Goal: Complete Application Form: Complete application form

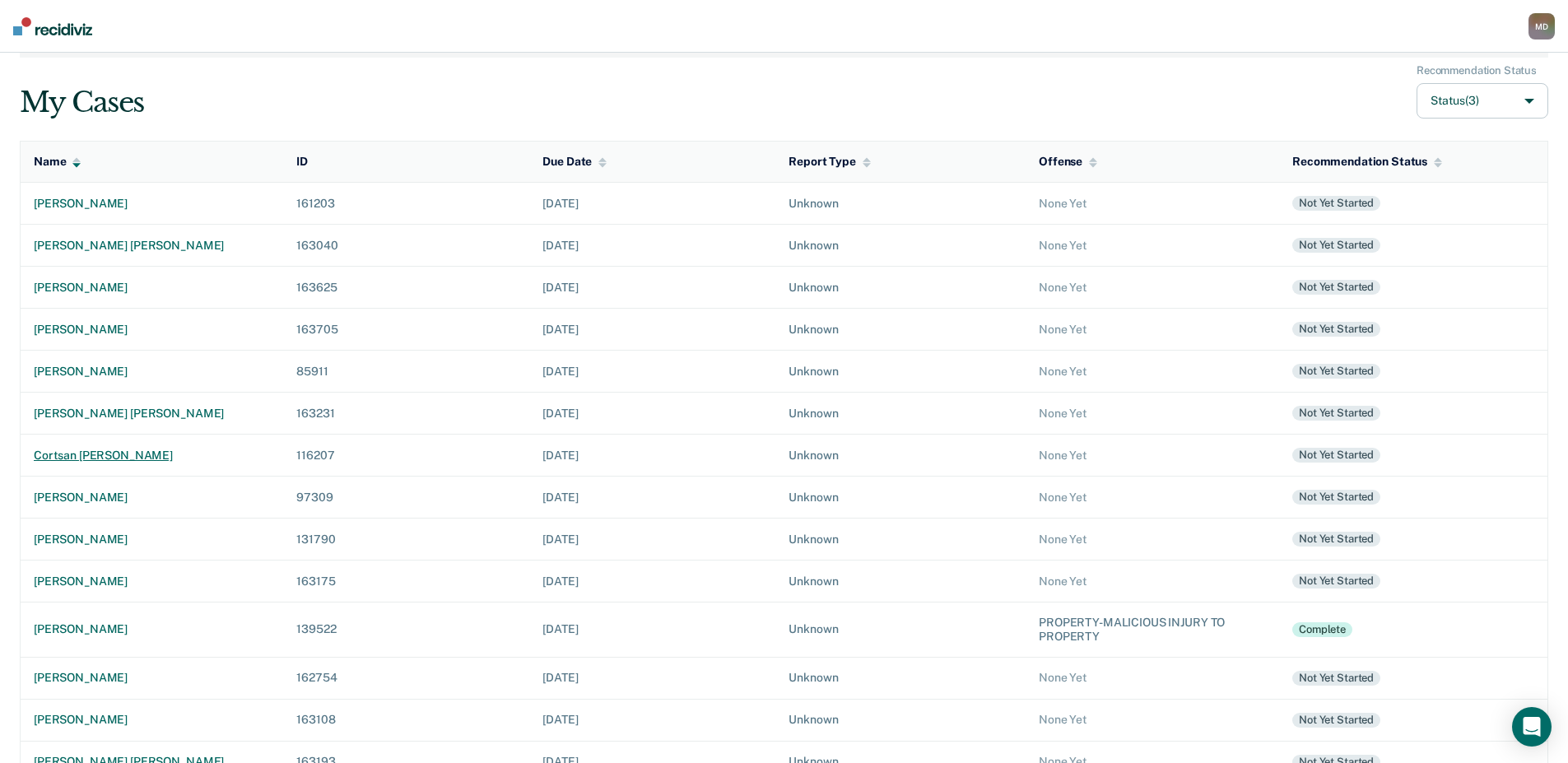
scroll to position [209, 0]
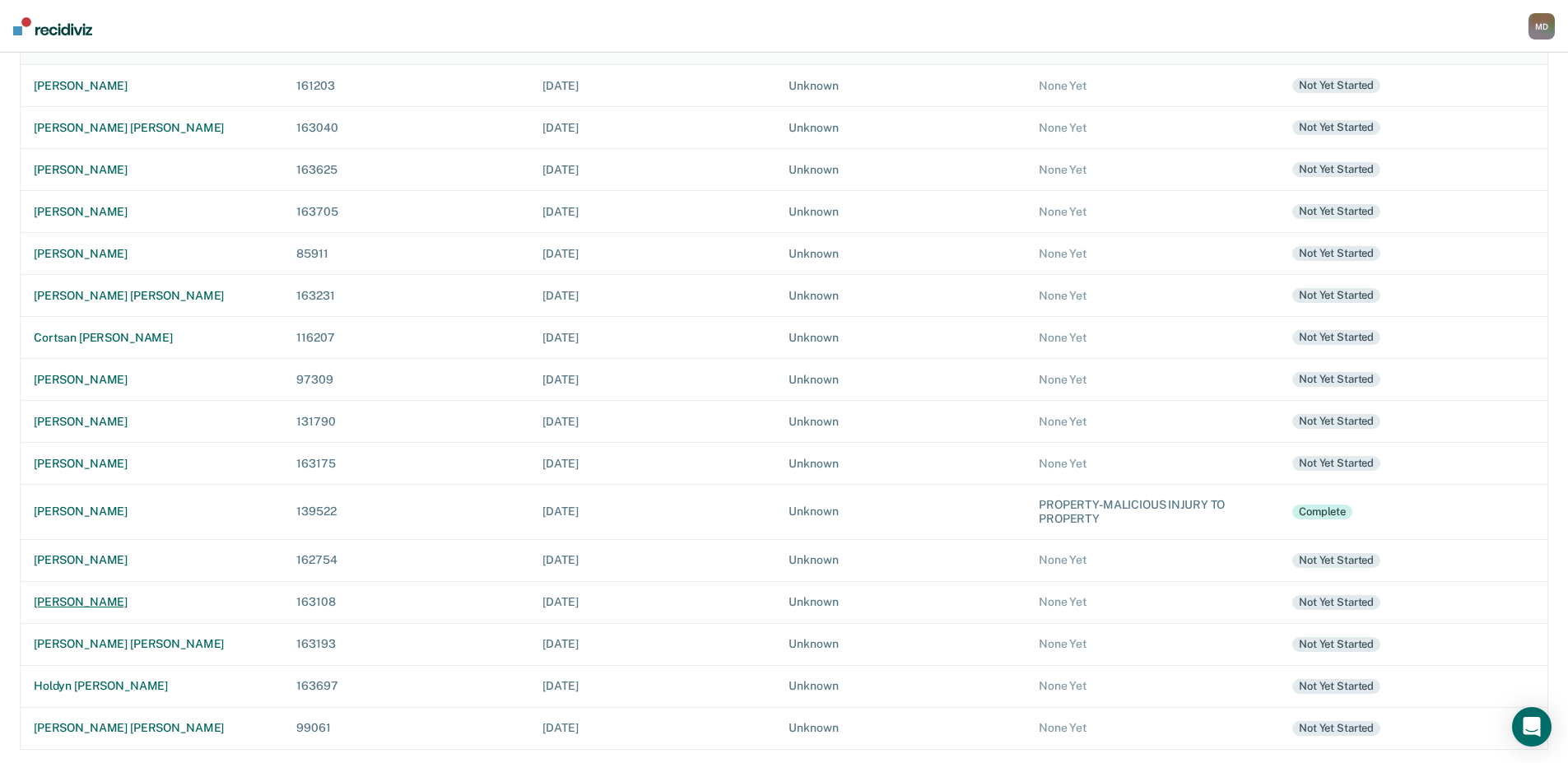
click at [101, 599] on div "[PERSON_NAME]" at bounding box center [152, 602] width 236 height 14
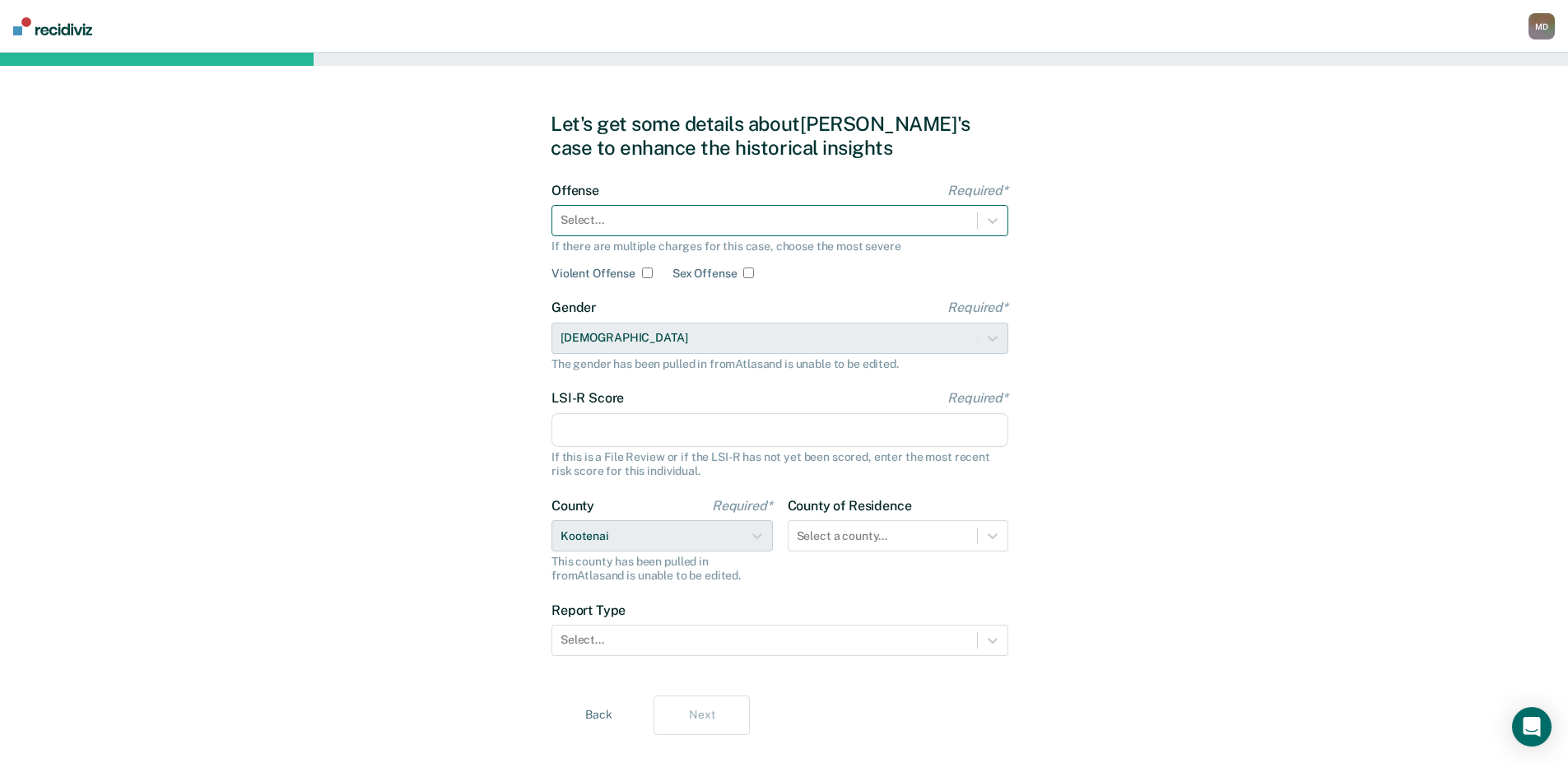
click at [638, 211] on div at bounding box center [764, 220] width 408 height 17
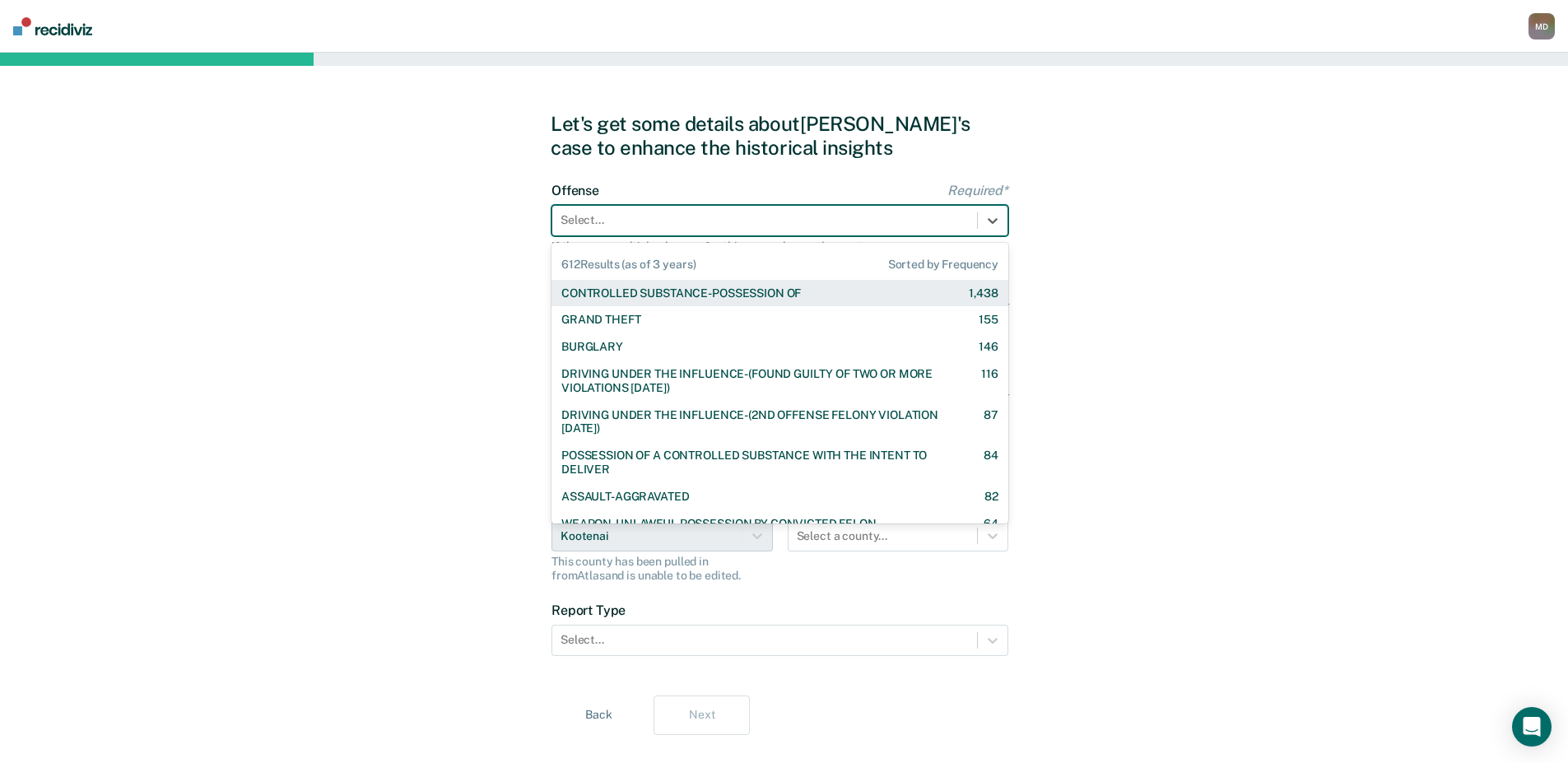
click at [649, 216] on div at bounding box center [764, 220] width 408 height 17
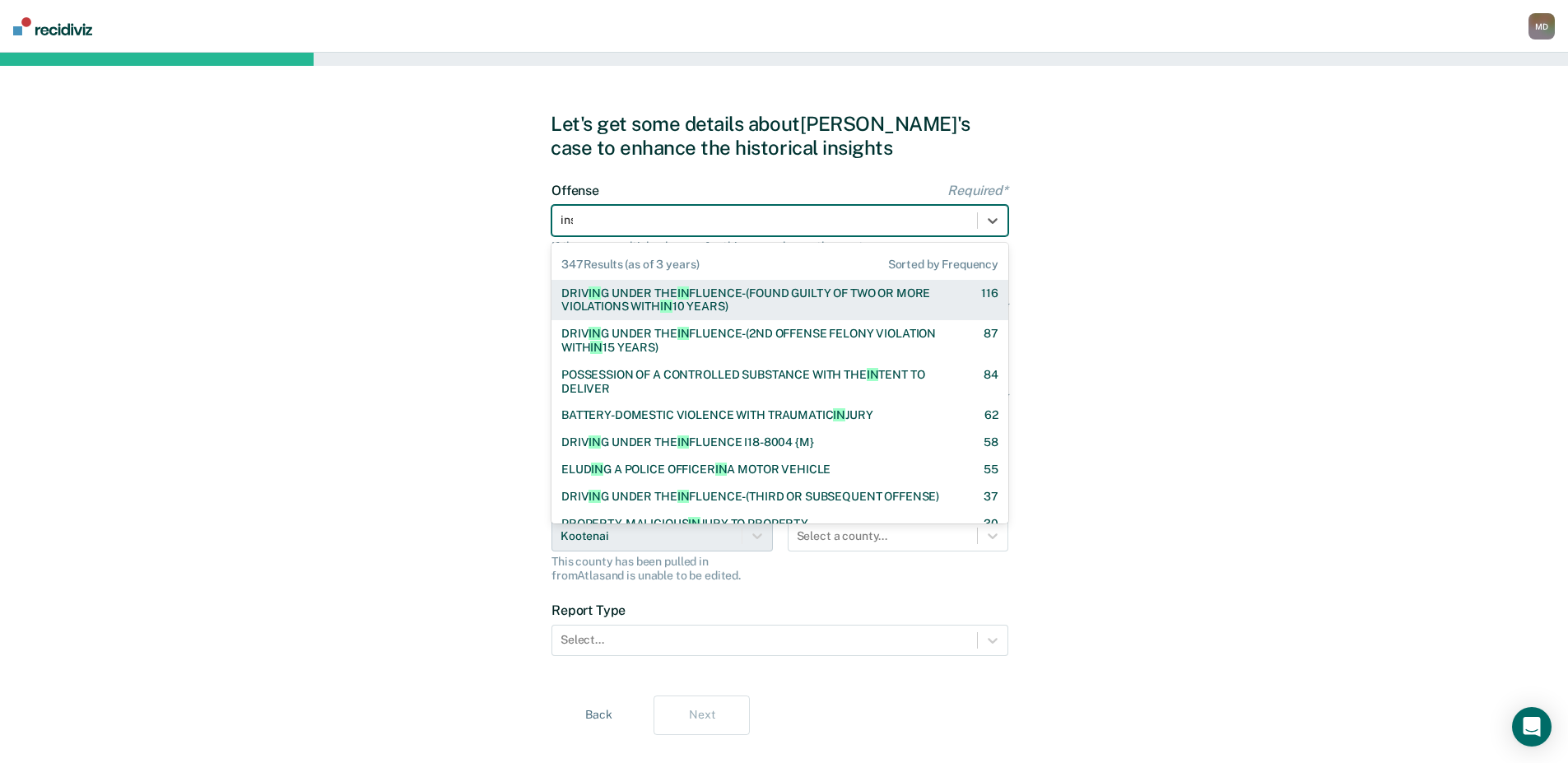
type input "insu"
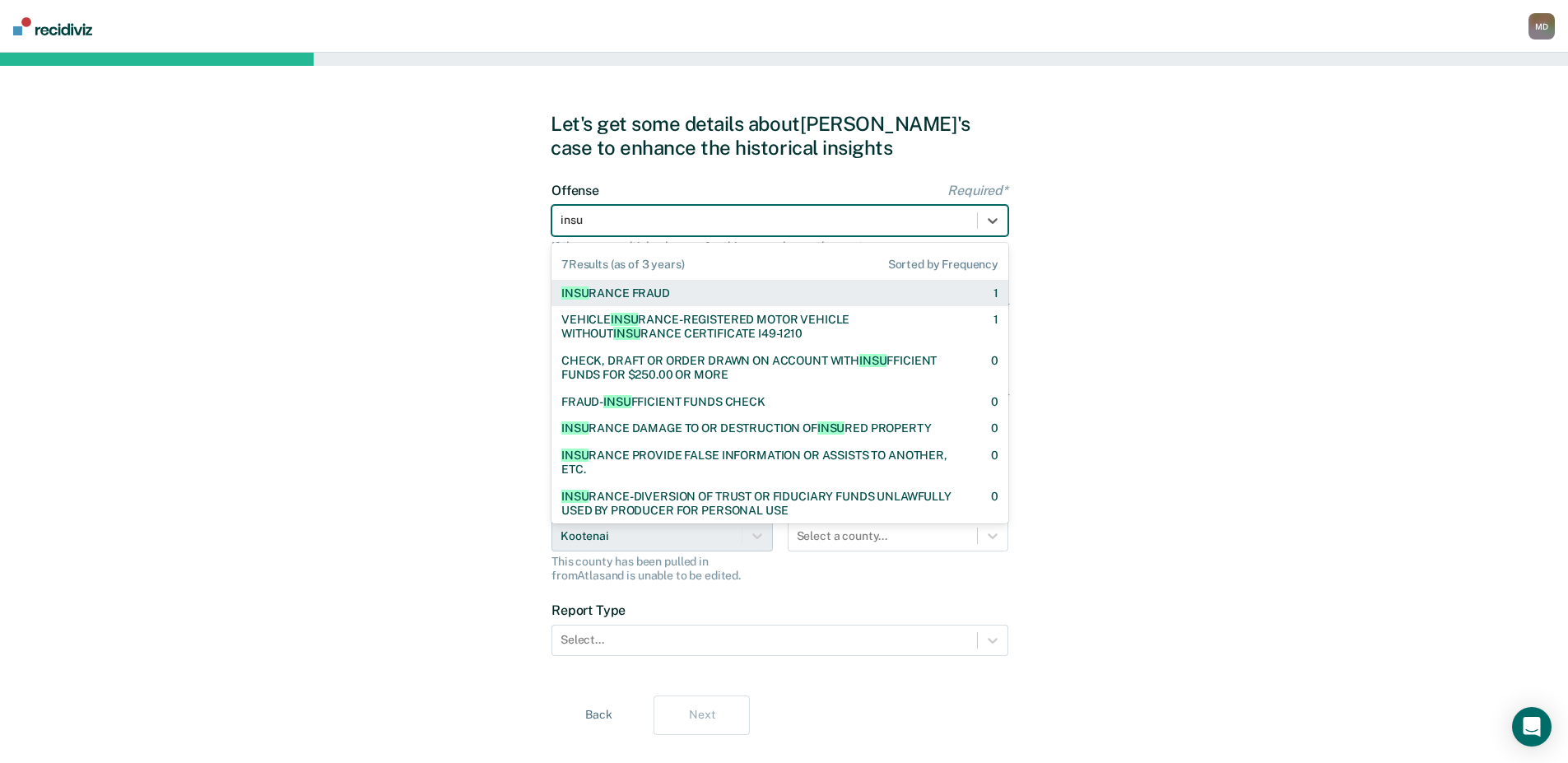
click at [623, 294] on div "[PERSON_NAME] FRAUD" at bounding box center [616, 293] width 109 height 14
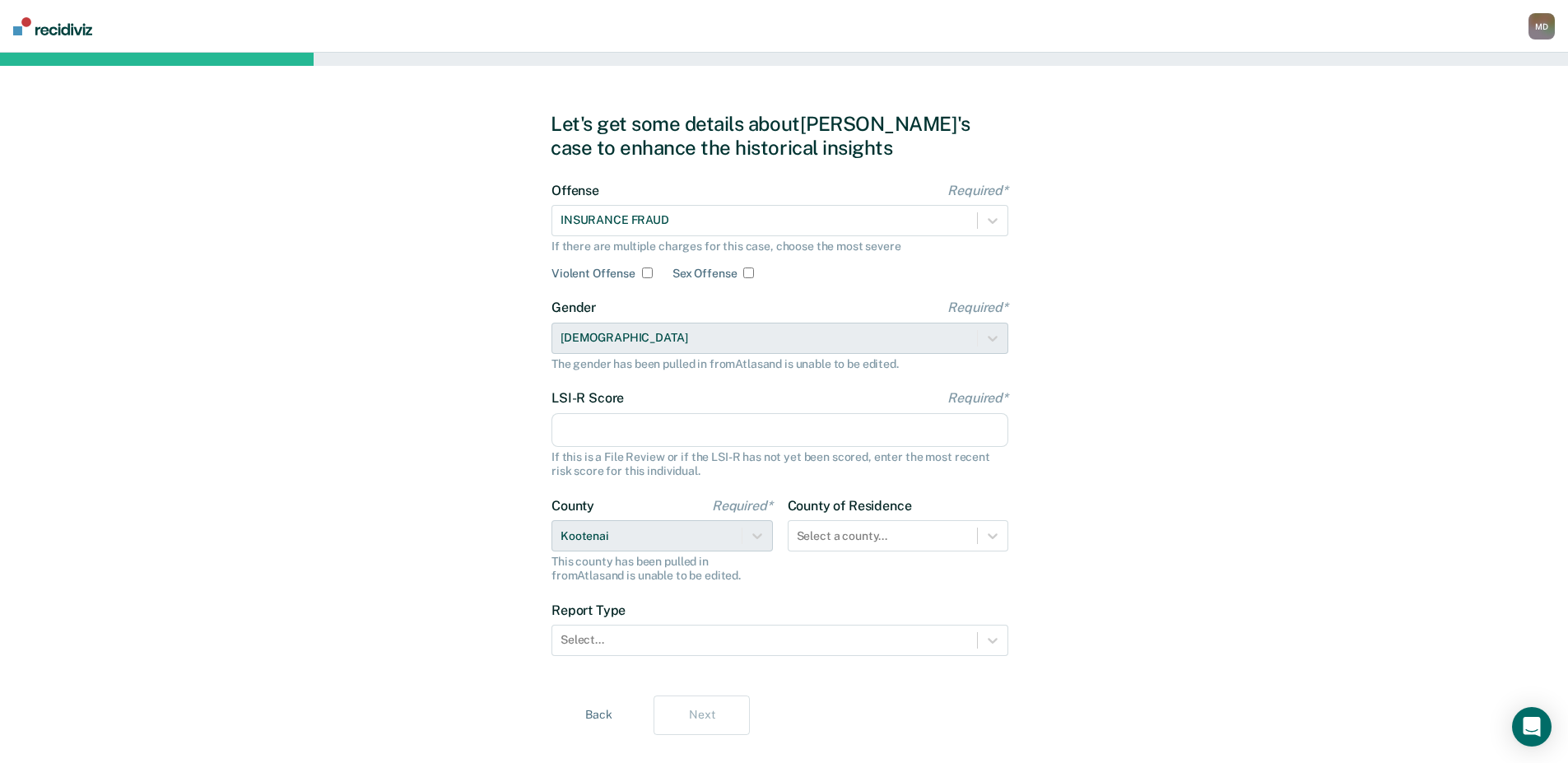
click at [642, 432] on input "LSI-R Score Required*" at bounding box center [779, 431] width 457 height 35
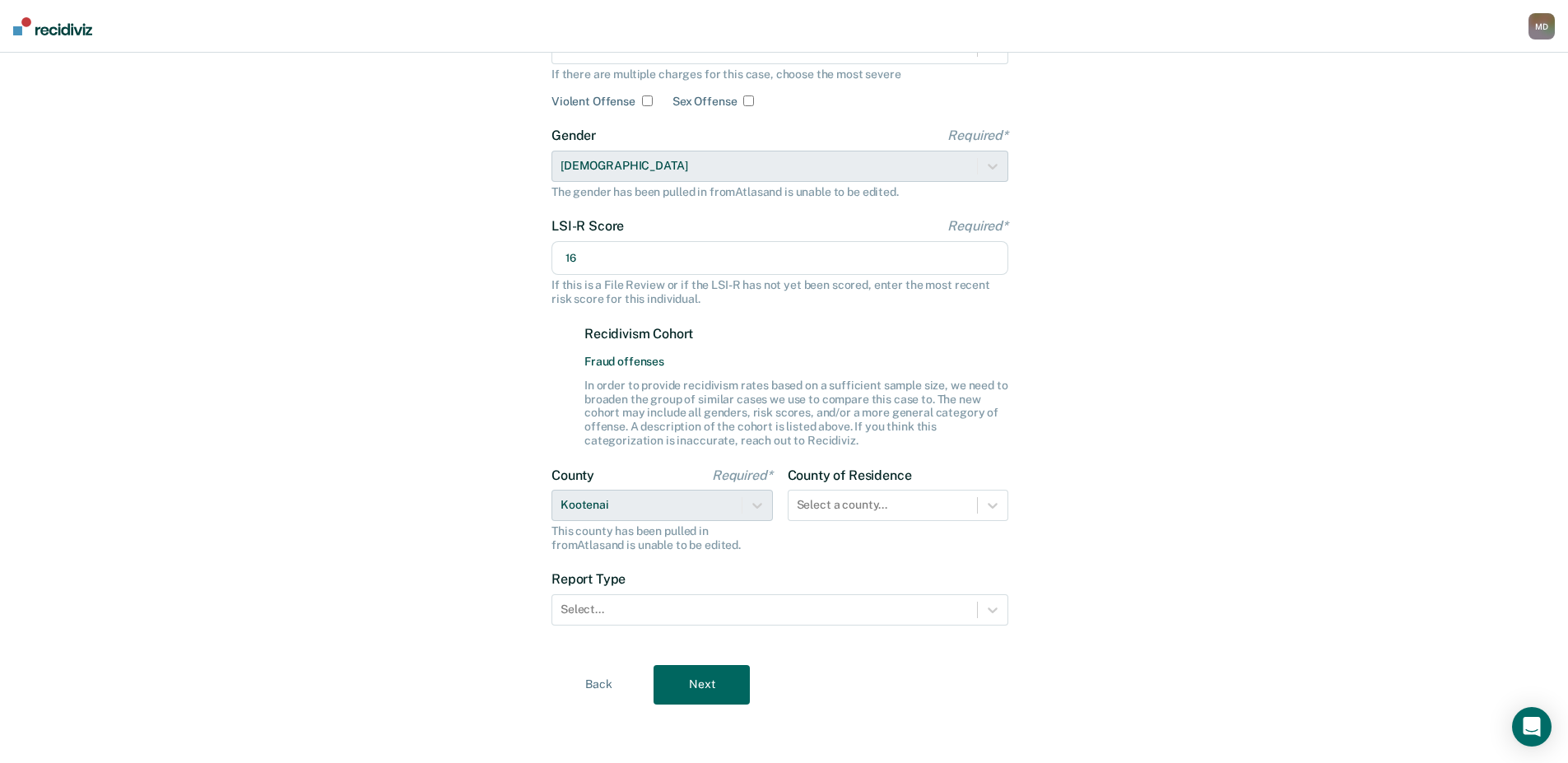
scroll to position [173, 0]
type input "16"
click at [865, 497] on div at bounding box center [883, 504] width 173 height 17
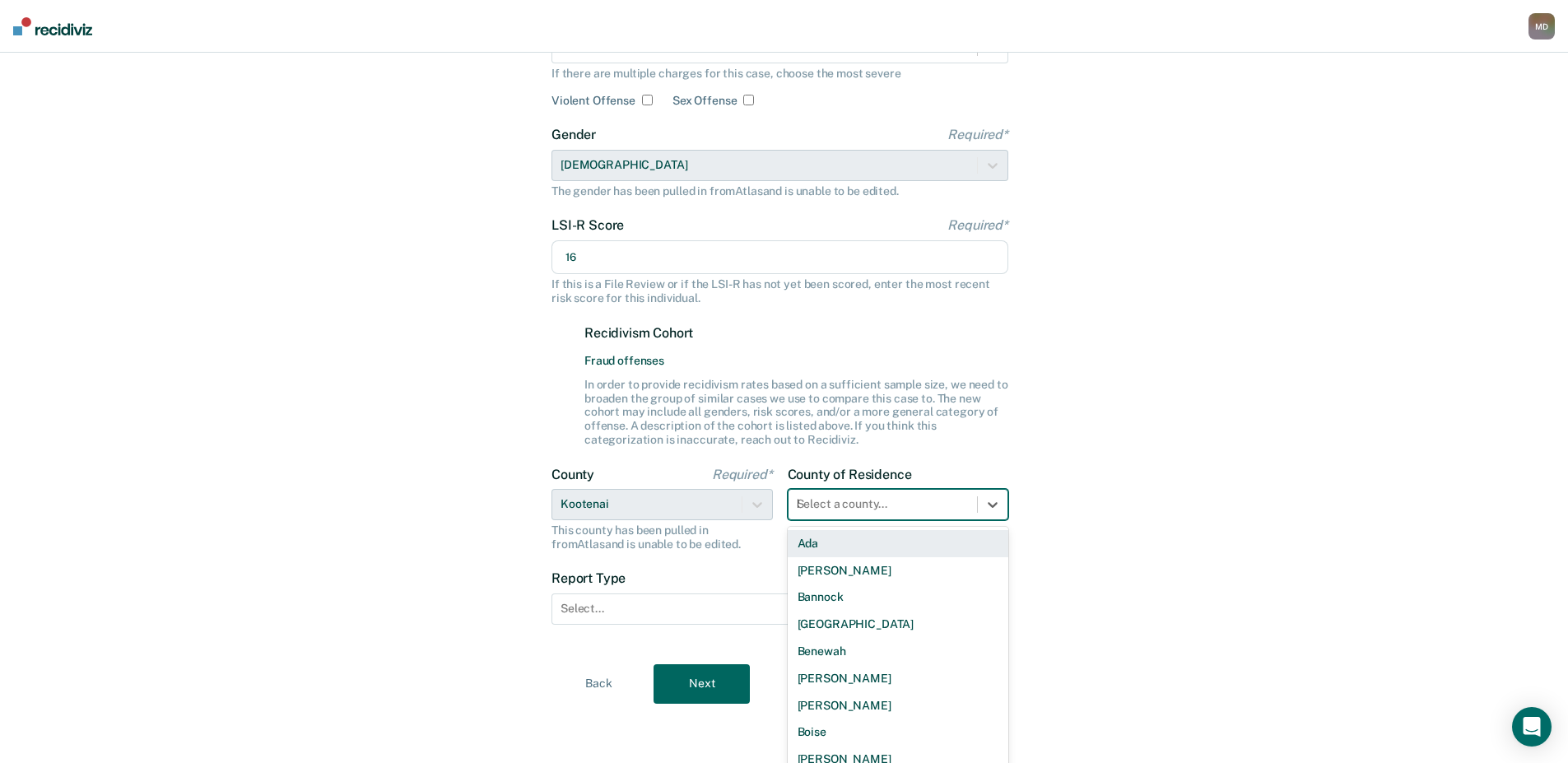
type input "ko"
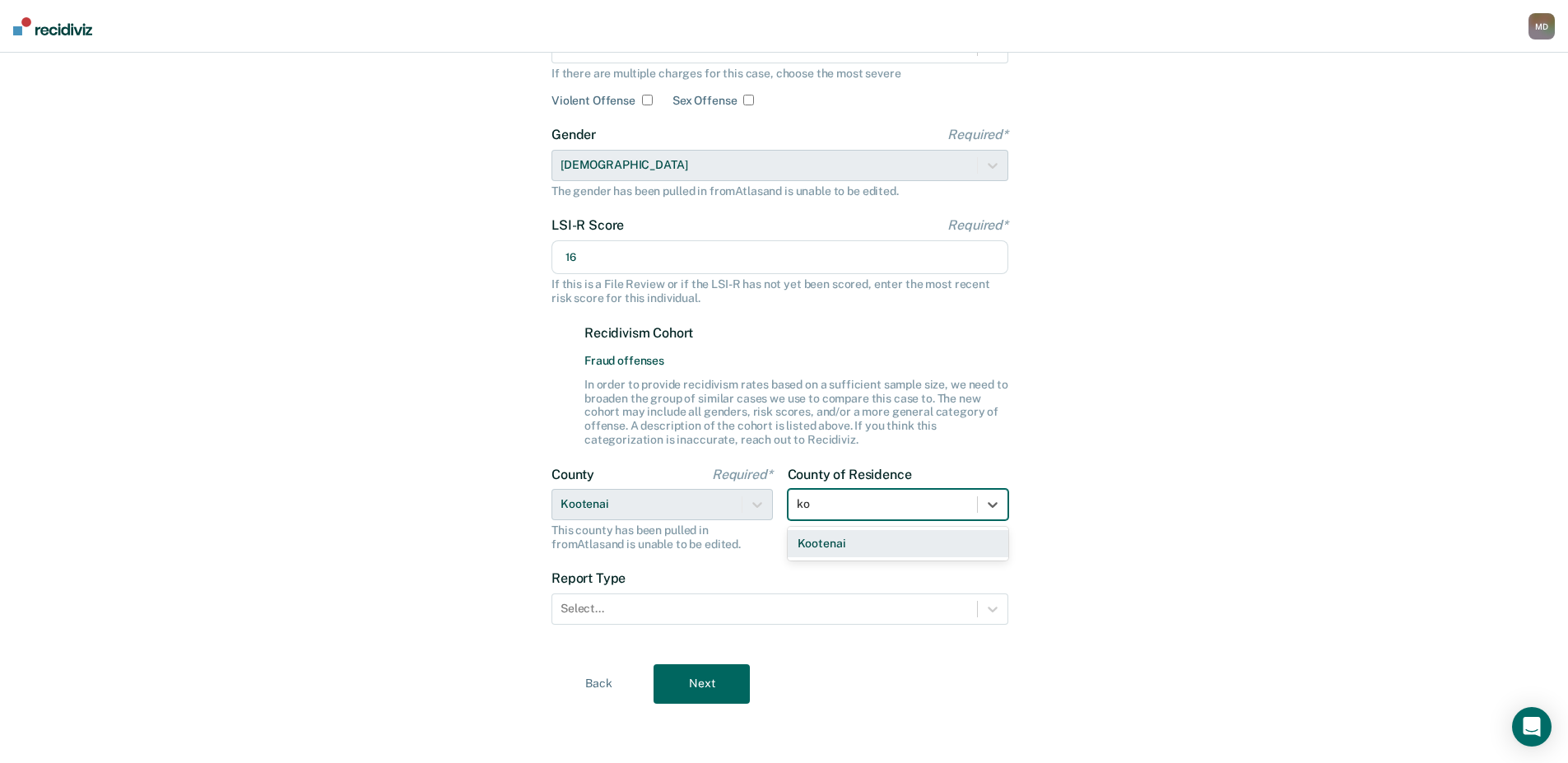
click at [872, 553] on div "Kootenai" at bounding box center [898, 543] width 221 height 27
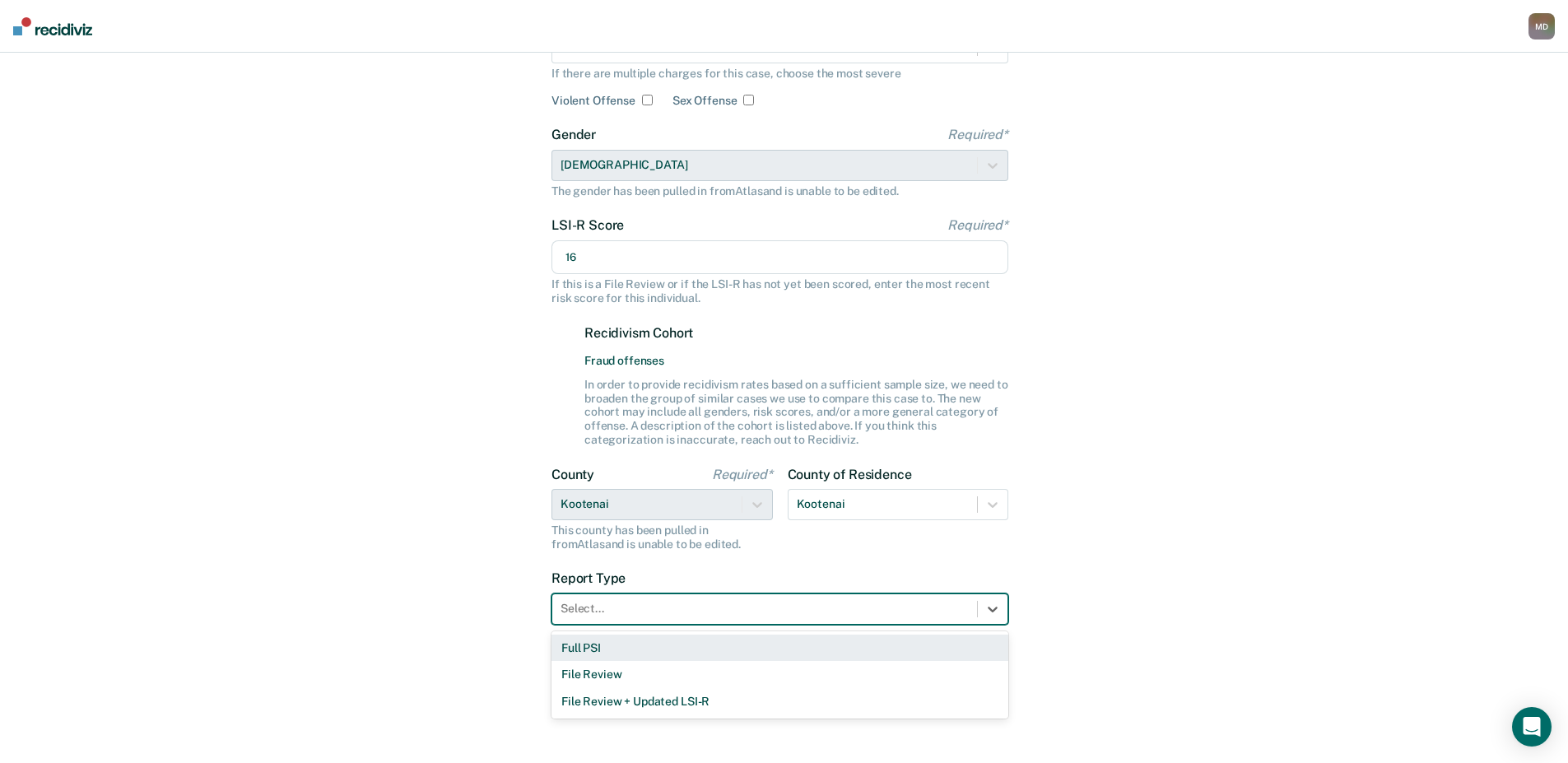
click at [637, 602] on div at bounding box center [764, 608] width 408 height 17
click at [604, 653] on div "Full PSI" at bounding box center [779, 648] width 457 height 27
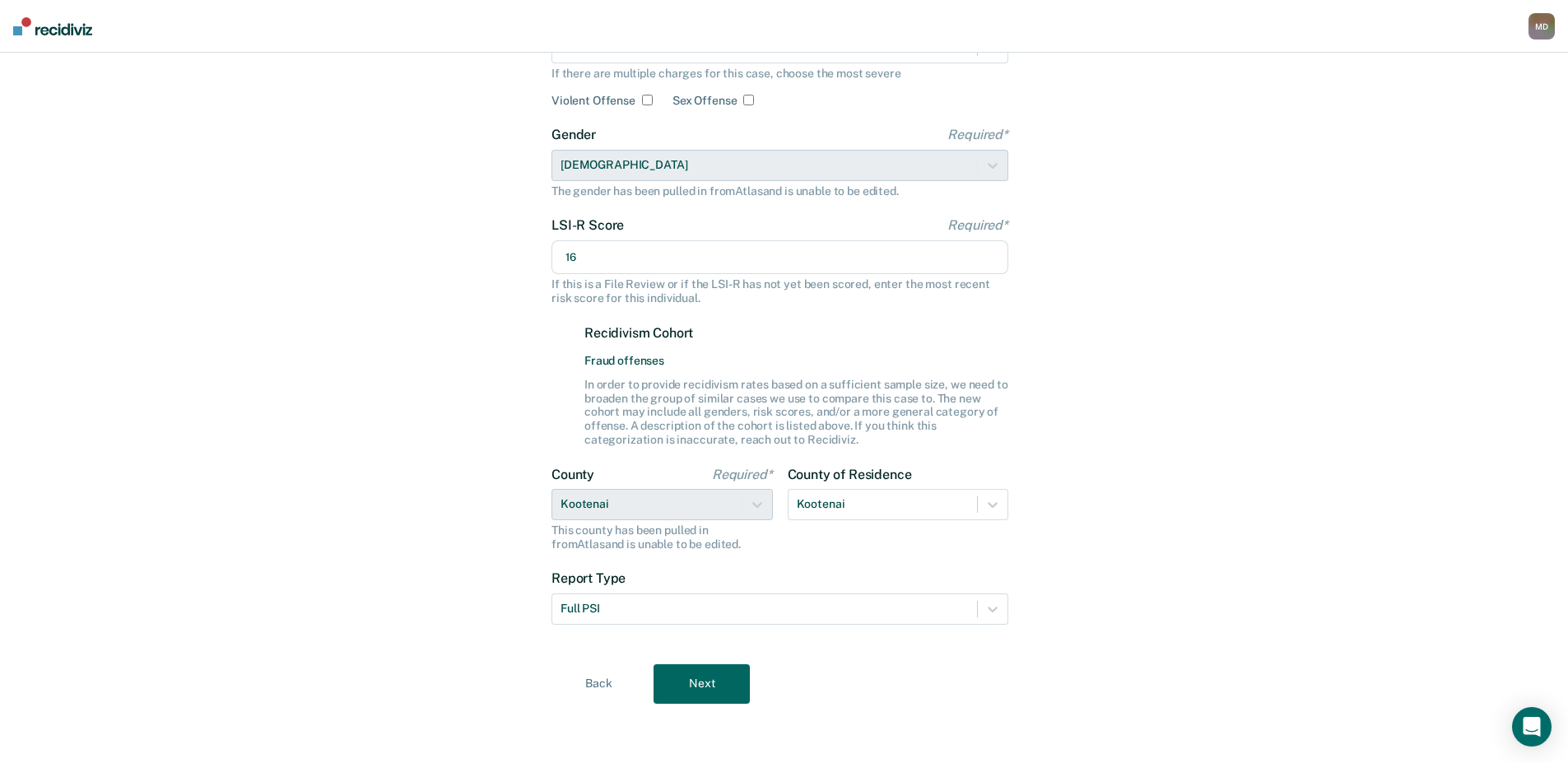
click at [698, 676] on button "Next" at bounding box center [702, 683] width 96 height 39
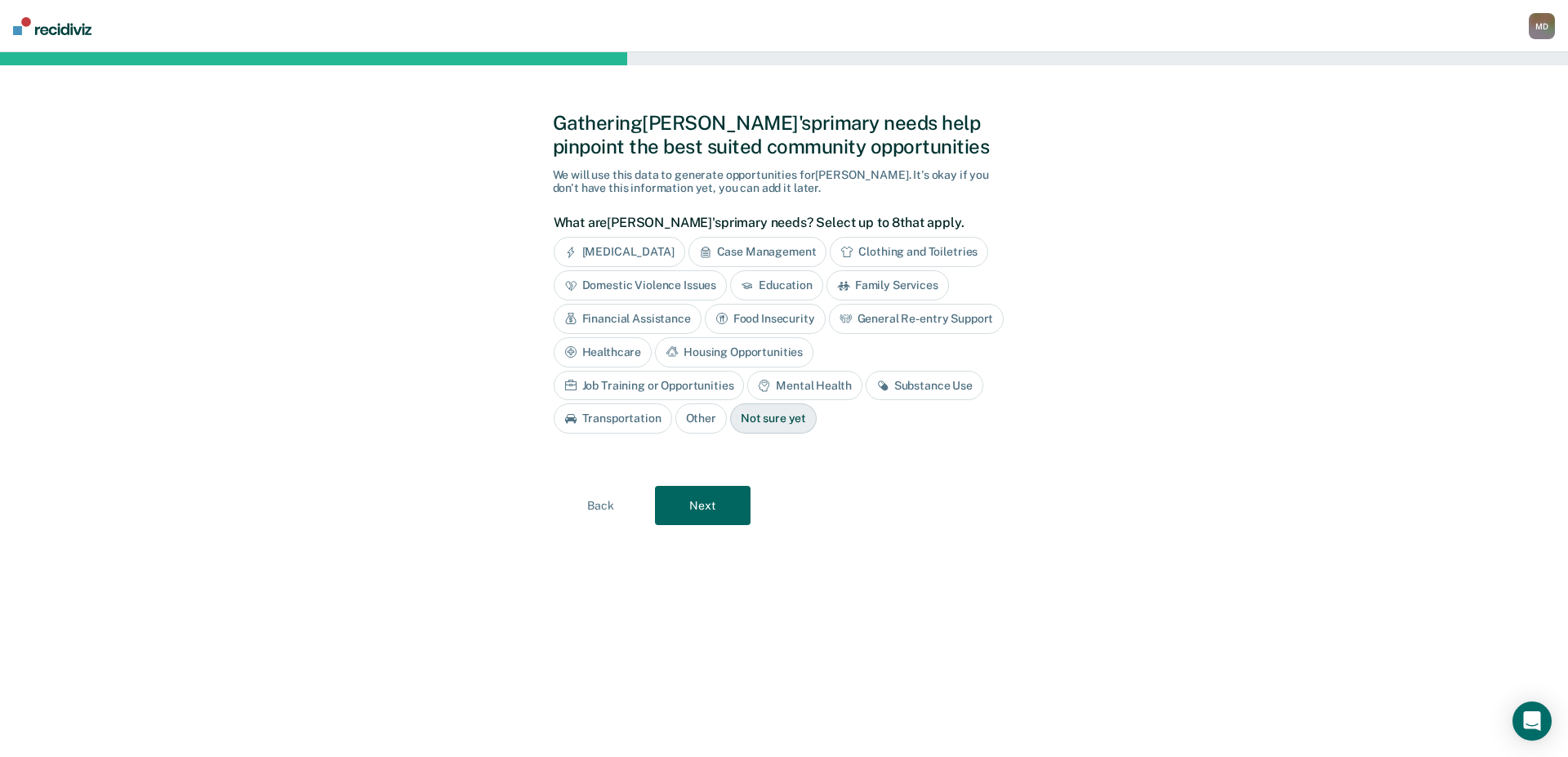
click at [631, 321] on div "Financial Assistance" at bounding box center [627, 319] width 148 height 31
click at [817, 386] on div "Mental Health" at bounding box center [804, 386] width 115 height 31
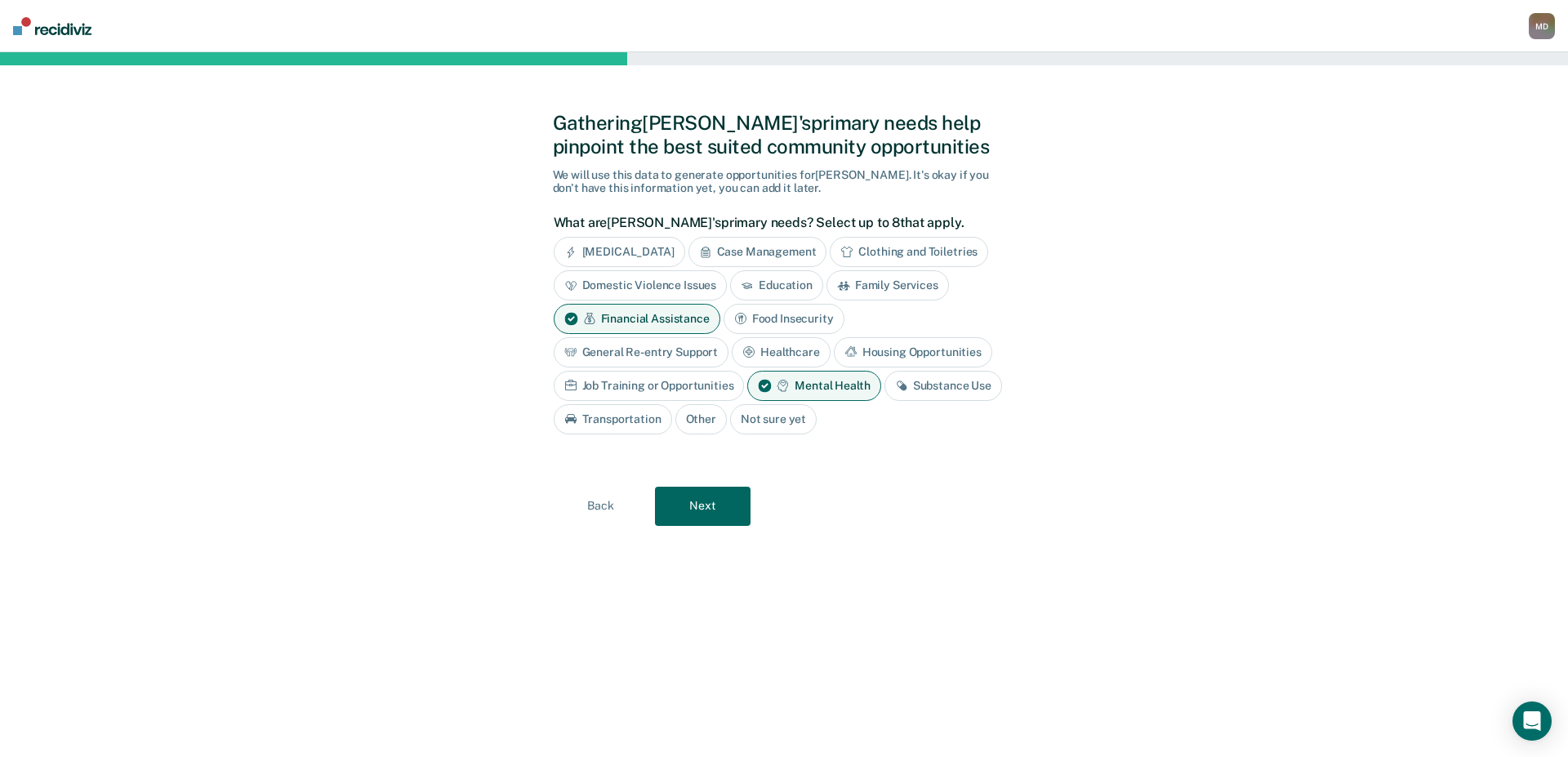
click at [797, 348] on div "Healthcare" at bounding box center [781, 352] width 99 height 31
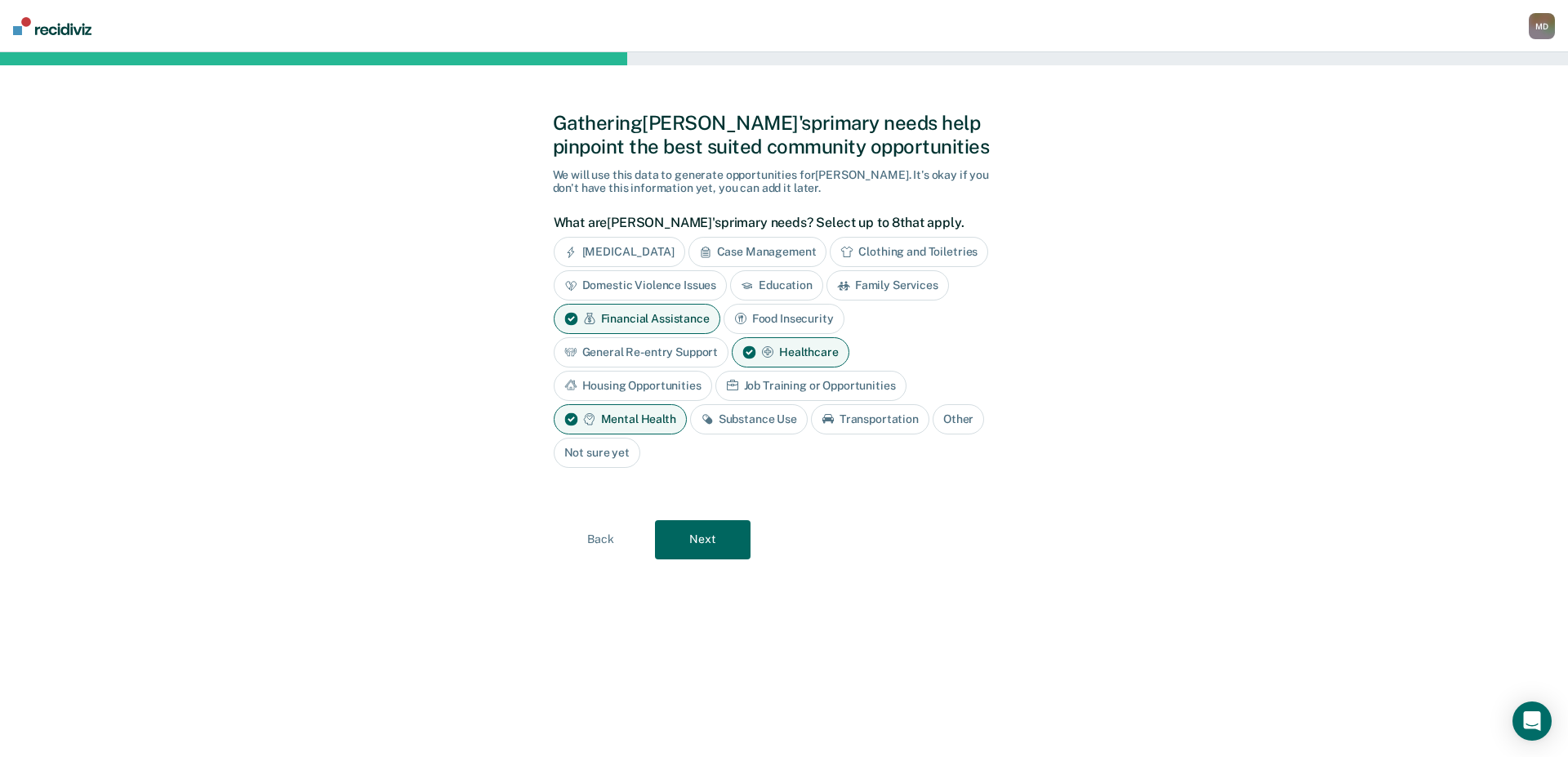
click at [728, 538] on button "Next" at bounding box center [702, 539] width 96 height 39
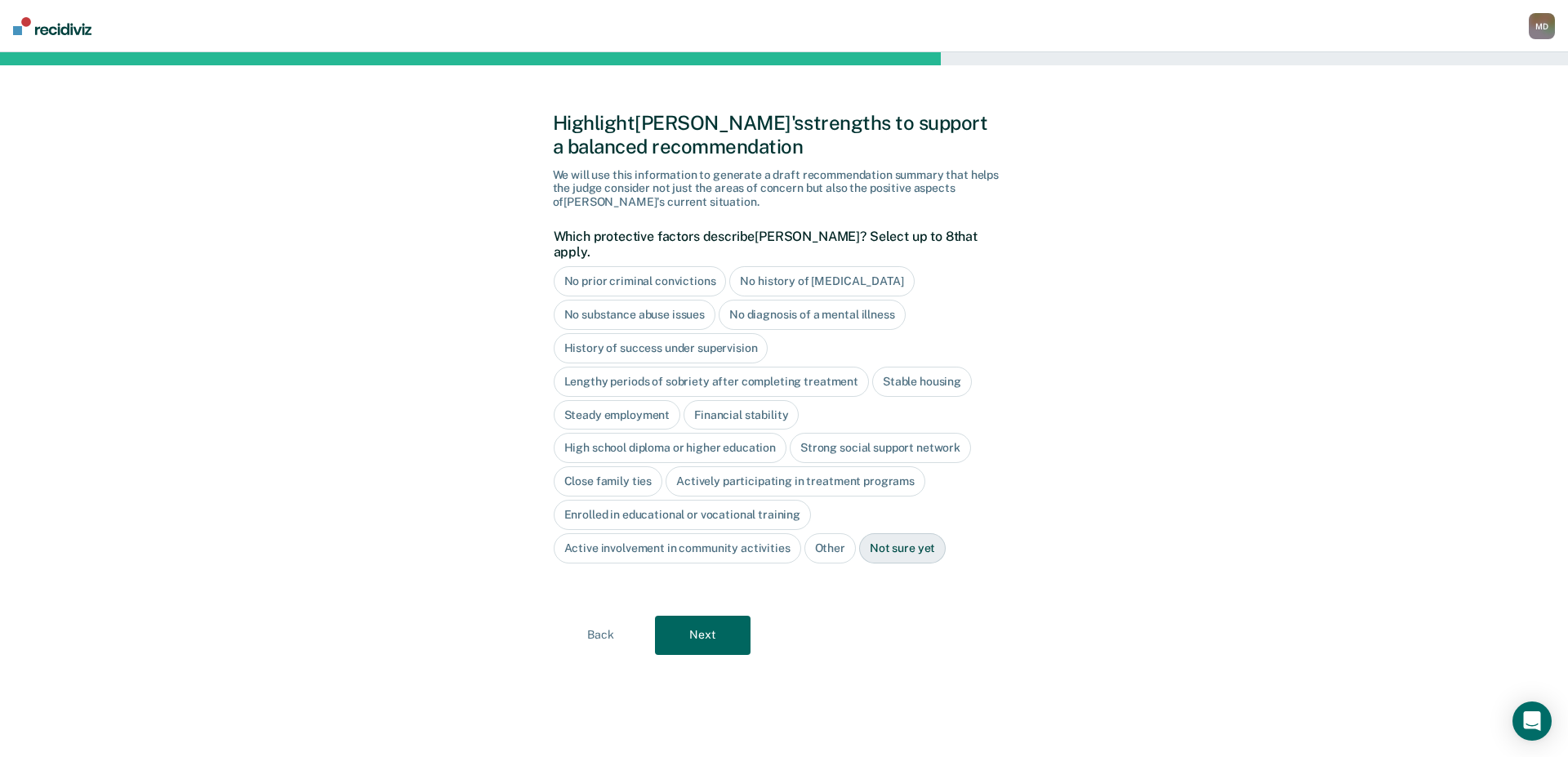
click at [707, 370] on div "Lengthy periods of sobriety after completing treatment" at bounding box center [711, 381] width 315 height 31
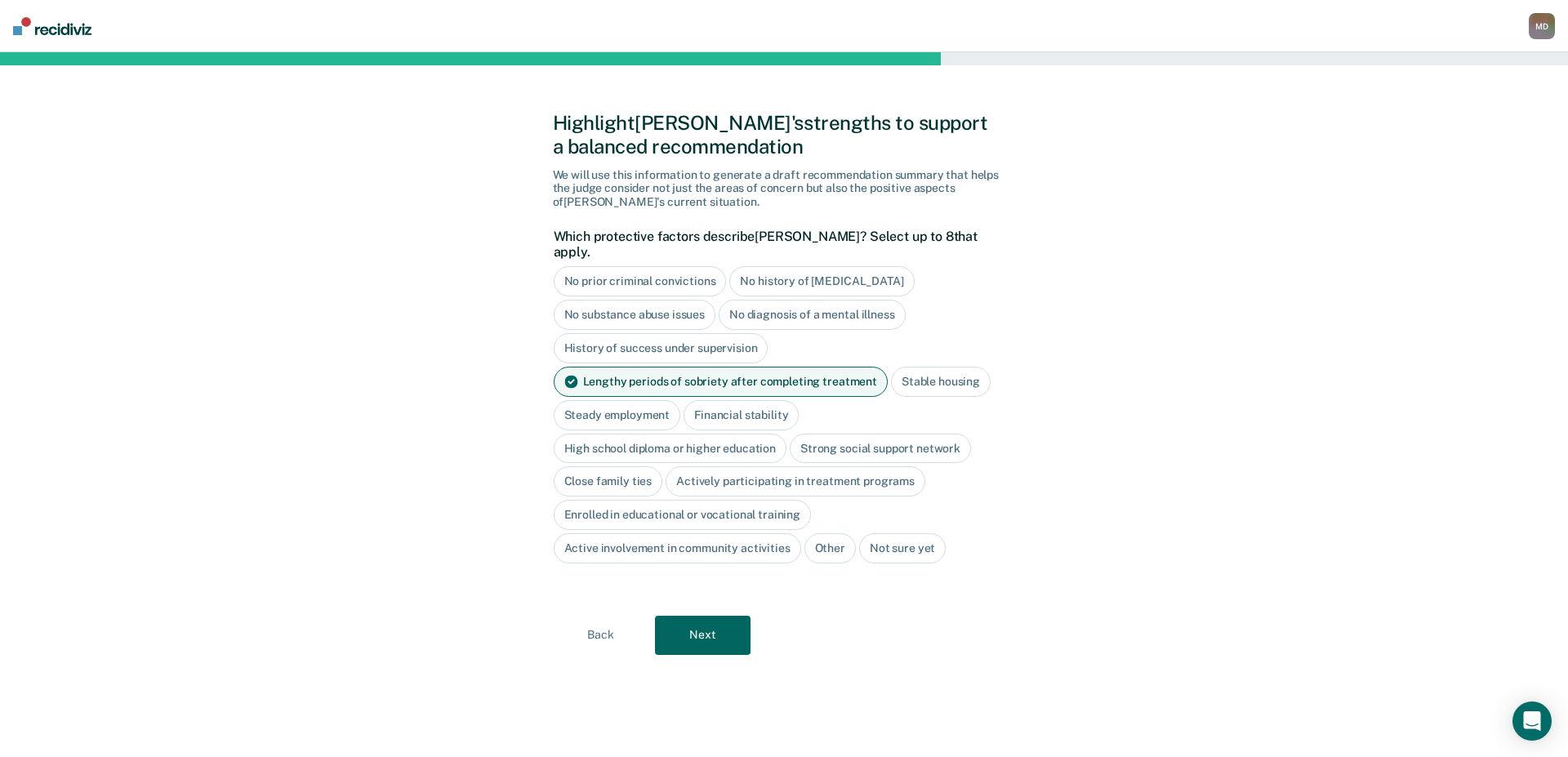
click at [936, 367] on div "Stable housing" at bounding box center [940, 381] width 100 height 31
click at [805, 400] on div "Financial stability" at bounding box center [863, 415] width 116 height 31
click at [717, 433] on div "High school diploma or higher education" at bounding box center [670, 448] width 234 height 31
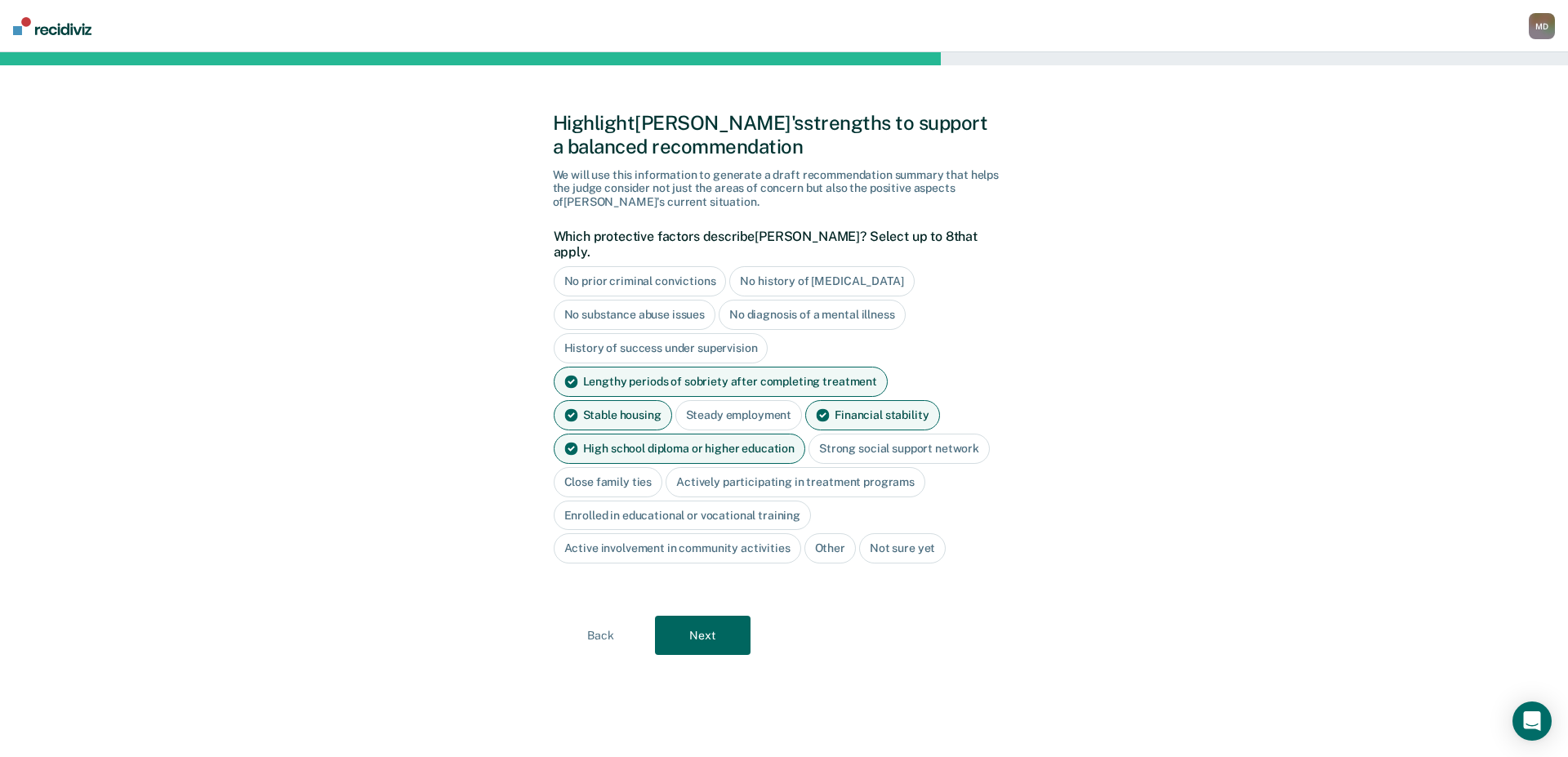
click at [625, 475] on div "Close family ties" at bounding box center [608, 482] width 110 height 31
click at [696, 617] on button "Next" at bounding box center [702, 635] width 96 height 39
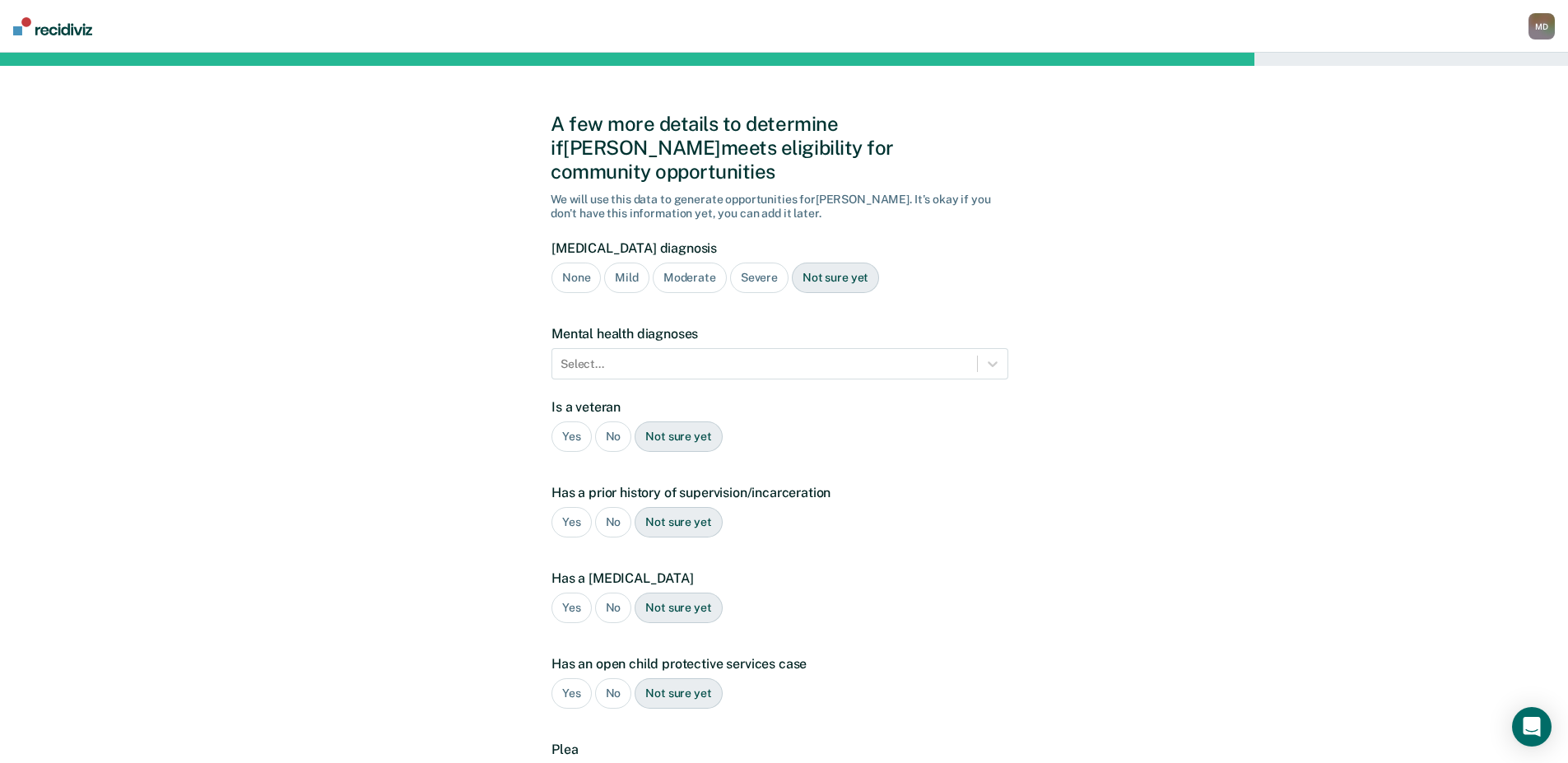
click at [571, 263] on div "None" at bounding box center [576, 278] width 49 height 31
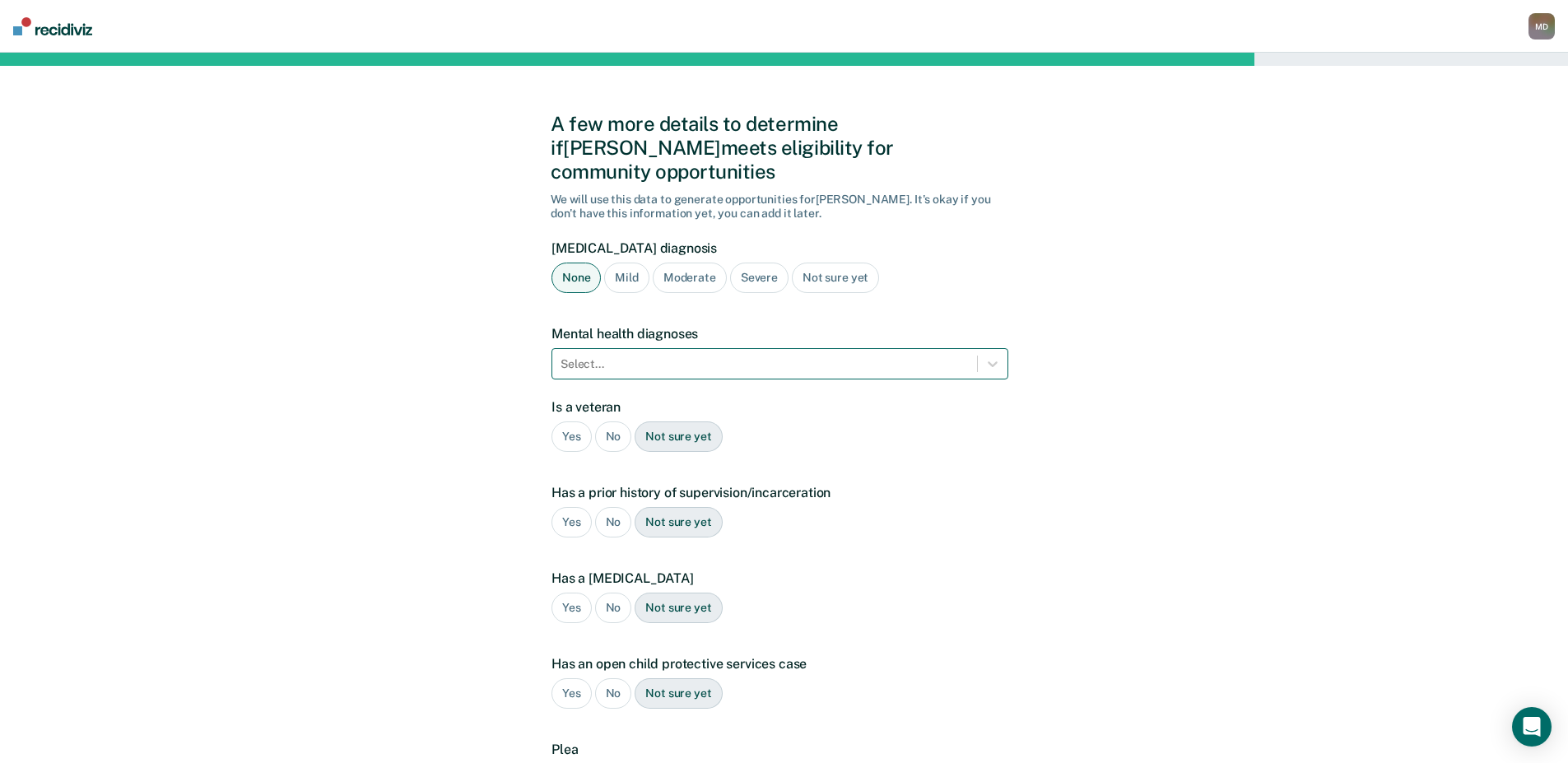
click at [604, 355] on div at bounding box center [764, 364] width 408 height 17
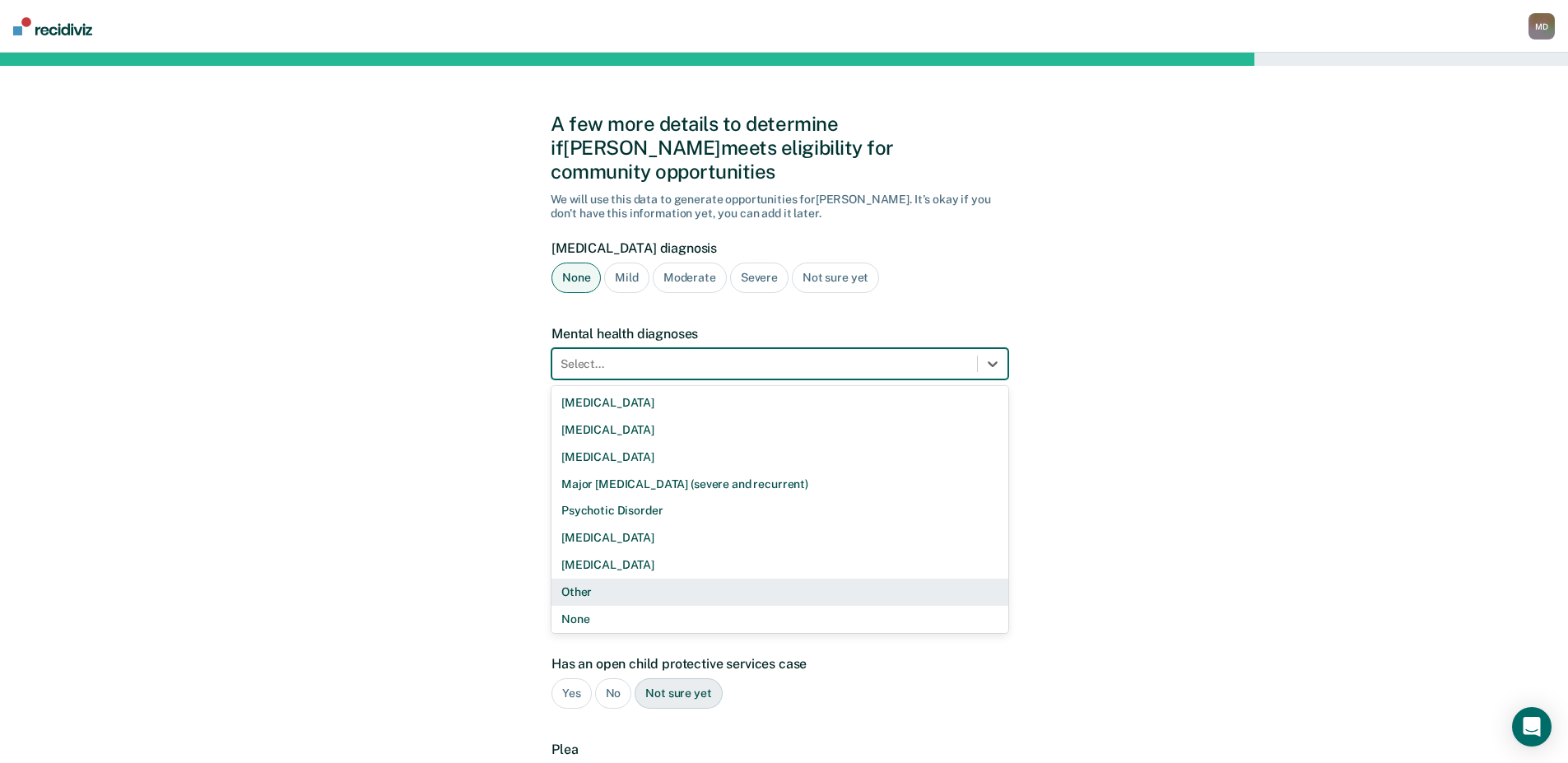
click at [605, 579] on div "Other" at bounding box center [779, 592] width 457 height 27
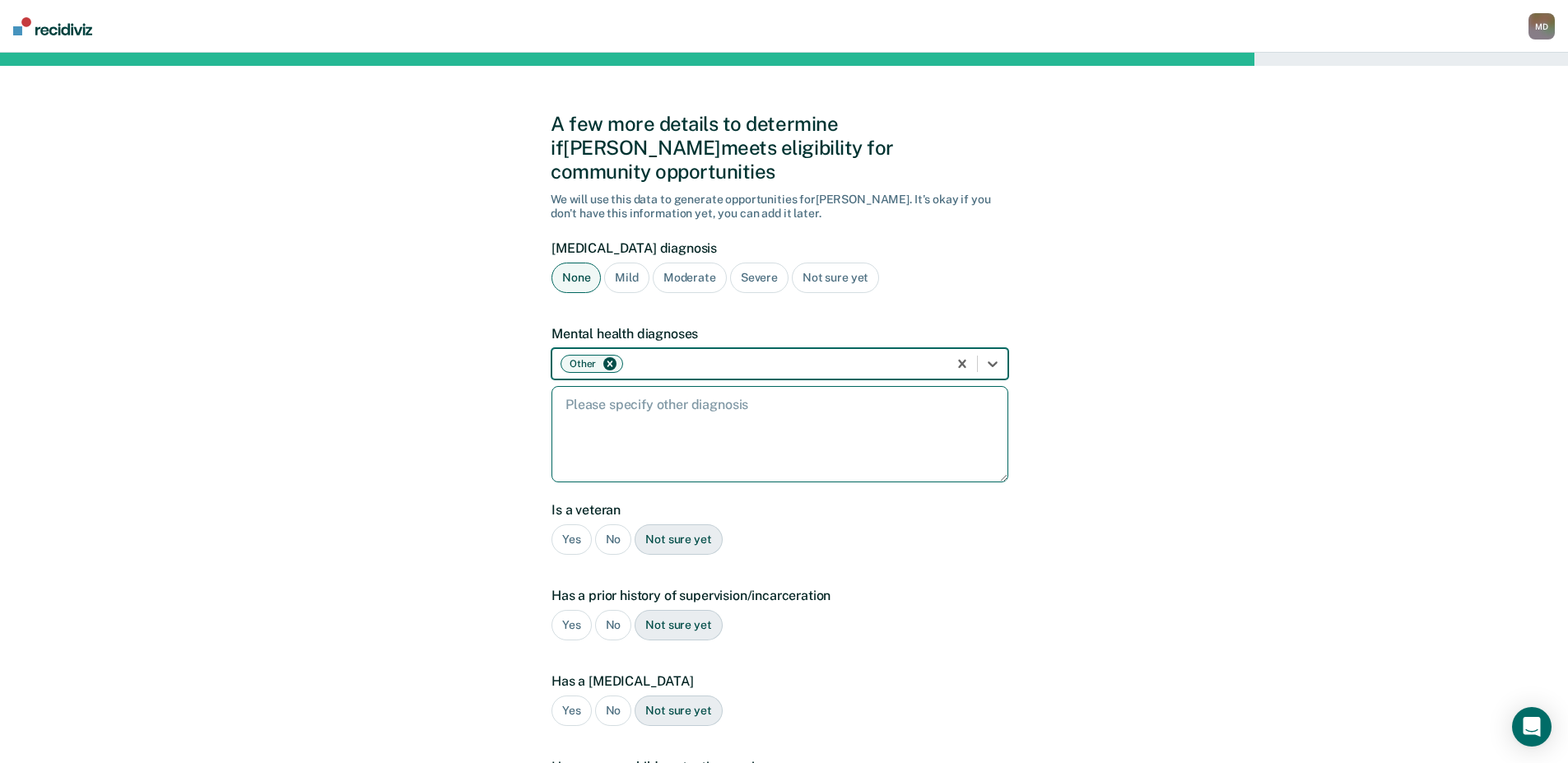
click at [700, 424] on textarea at bounding box center [779, 434] width 457 height 97
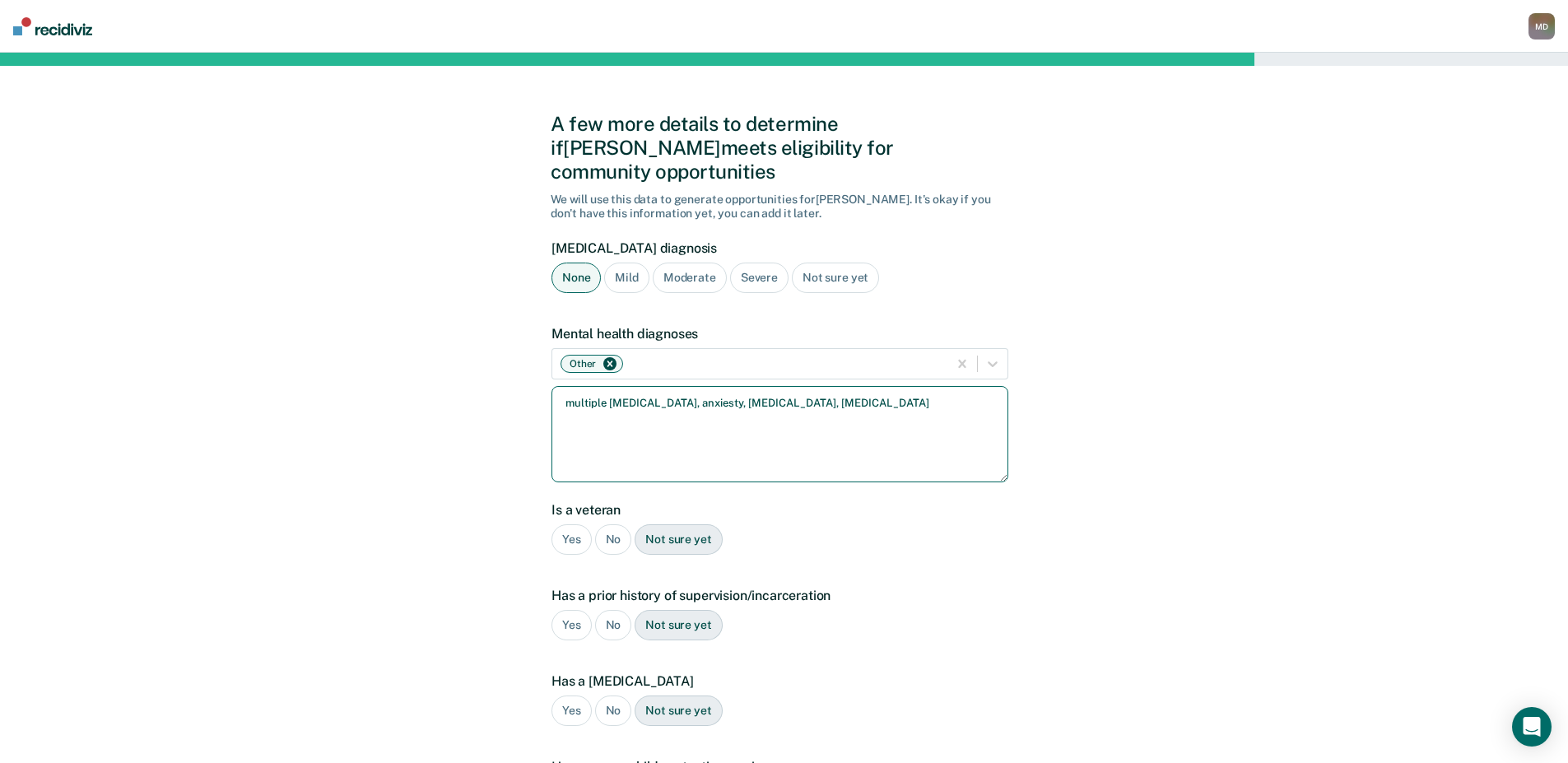
click at [734, 386] on textarea "multiple [MEDICAL_DATA], anxiesty, [MEDICAL_DATA], [MEDICAL_DATA]" at bounding box center [779, 434] width 457 height 97
click at [898, 395] on textarea "multiple [MEDICAL_DATA], anxiety, [MEDICAL_DATA], [MEDICAL_DATA]" at bounding box center [779, 434] width 457 height 97
type textarea "multiple [MEDICAL_DATA], anxiety, [MEDICAL_DATA], [MEDICAL_DATA]"
click at [617, 524] on div "No" at bounding box center [613, 539] width 37 height 31
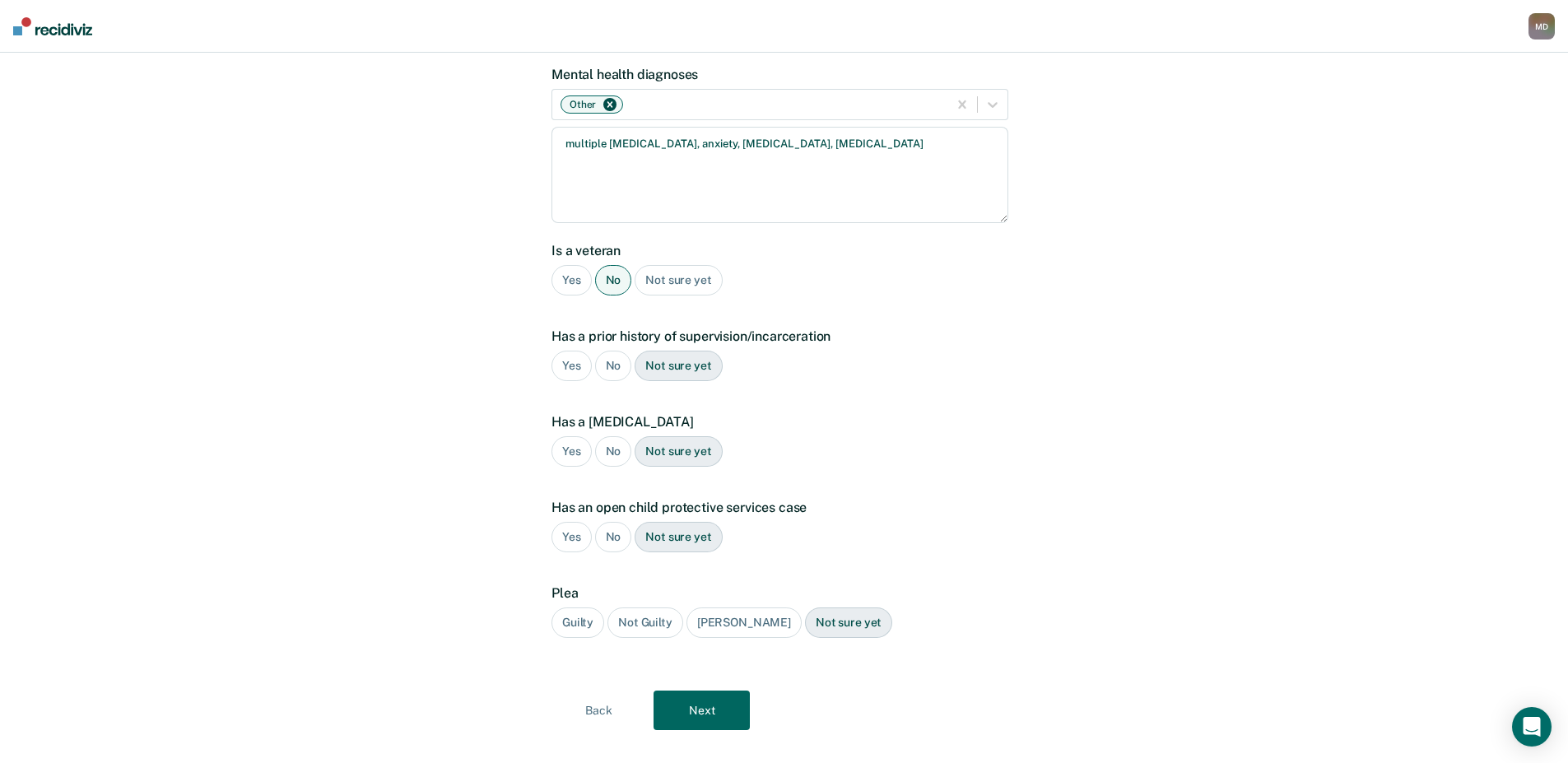
scroll to position [262, 0]
click at [616, 349] on div "No" at bounding box center [613, 364] width 37 height 31
click at [615, 434] on div "No" at bounding box center [613, 448] width 37 height 31
click at [608, 519] on div "No" at bounding box center [613, 534] width 37 height 31
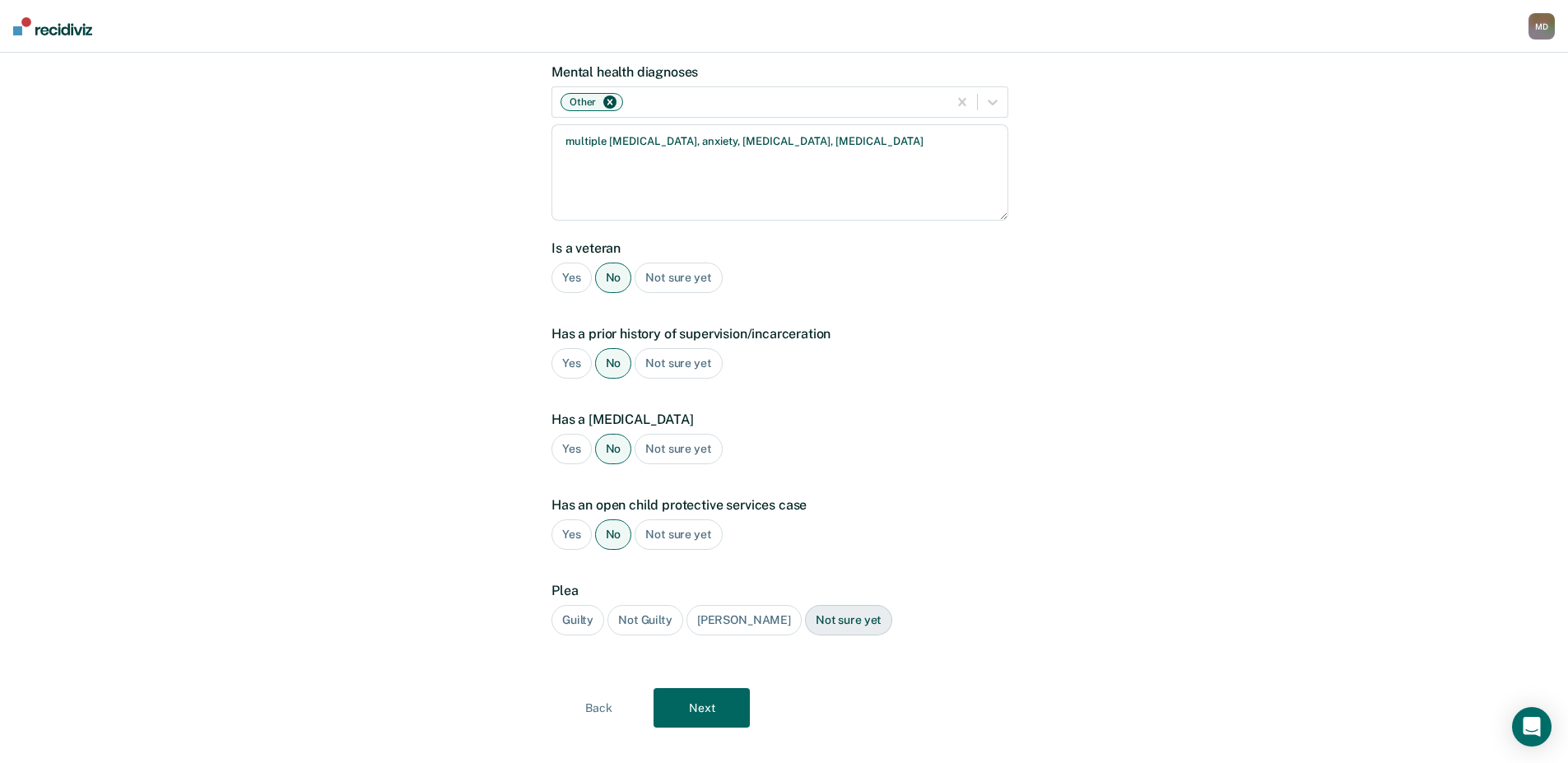
click at [579, 605] on div "Guilty" at bounding box center [577, 620] width 52 height 31
click at [702, 688] on button "Next" at bounding box center [702, 707] width 96 height 39
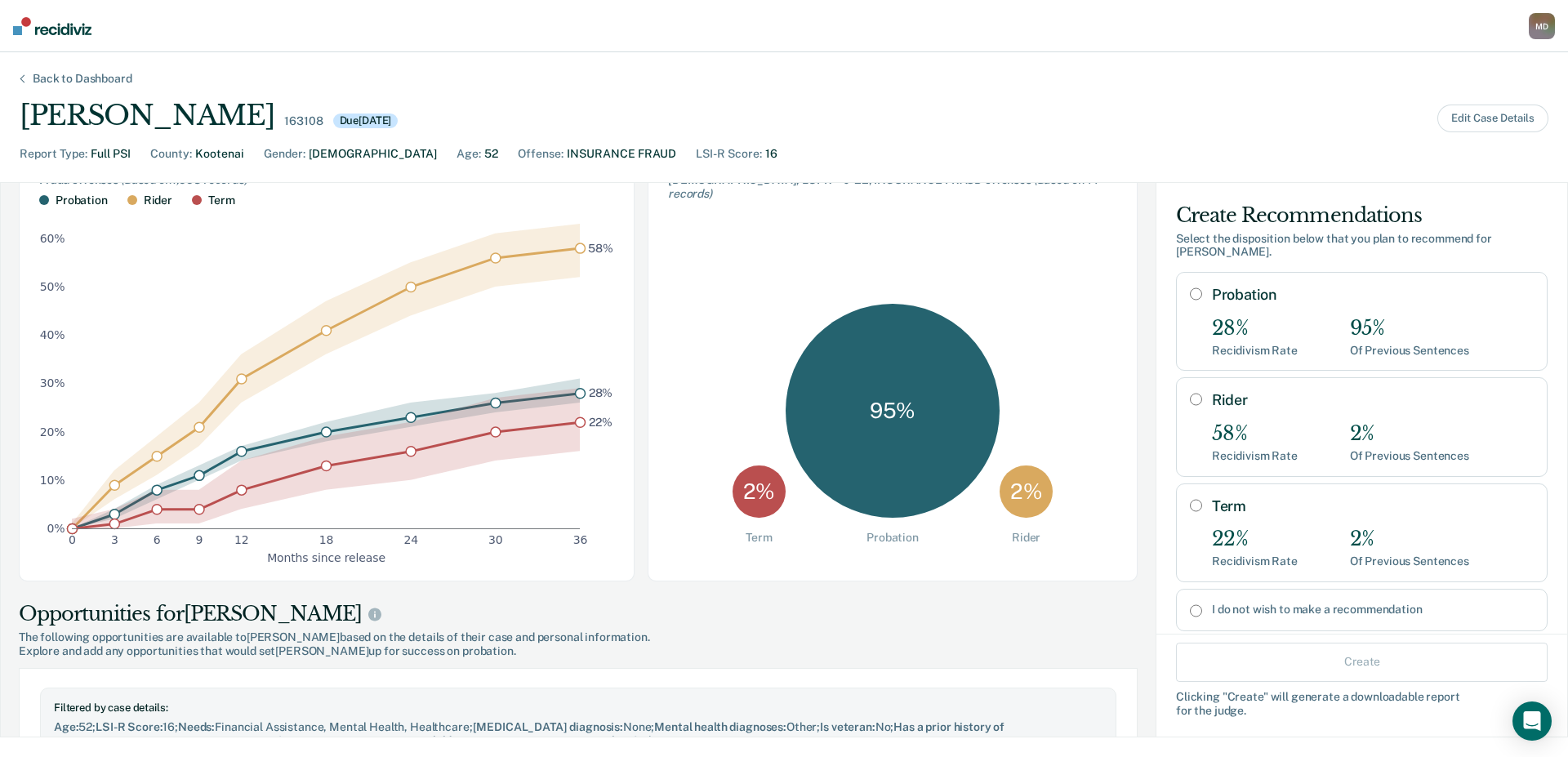
scroll to position [0, 0]
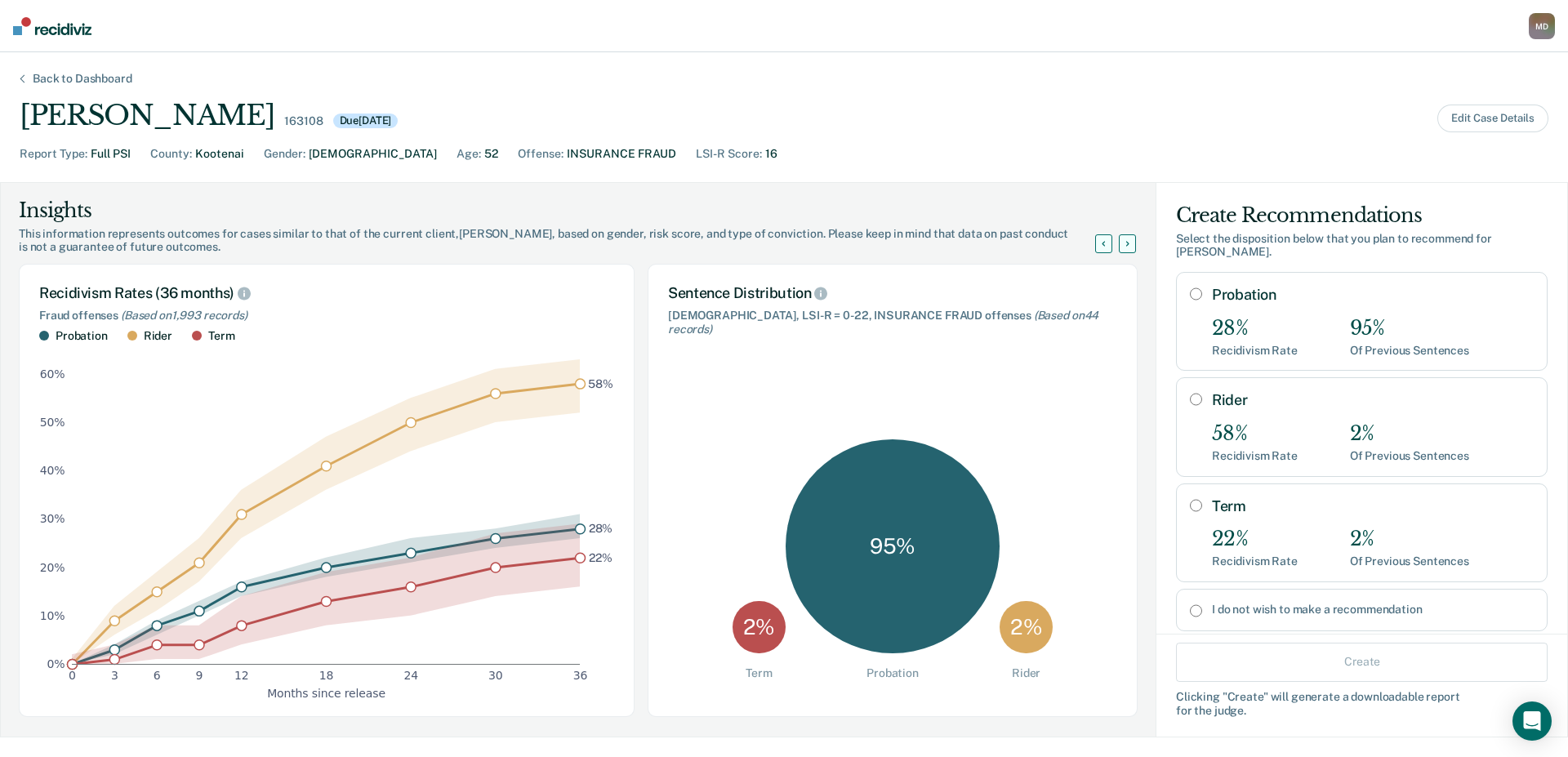
click at [1190, 294] on input "Probation" at bounding box center [1196, 294] width 12 height 13
radio input "true"
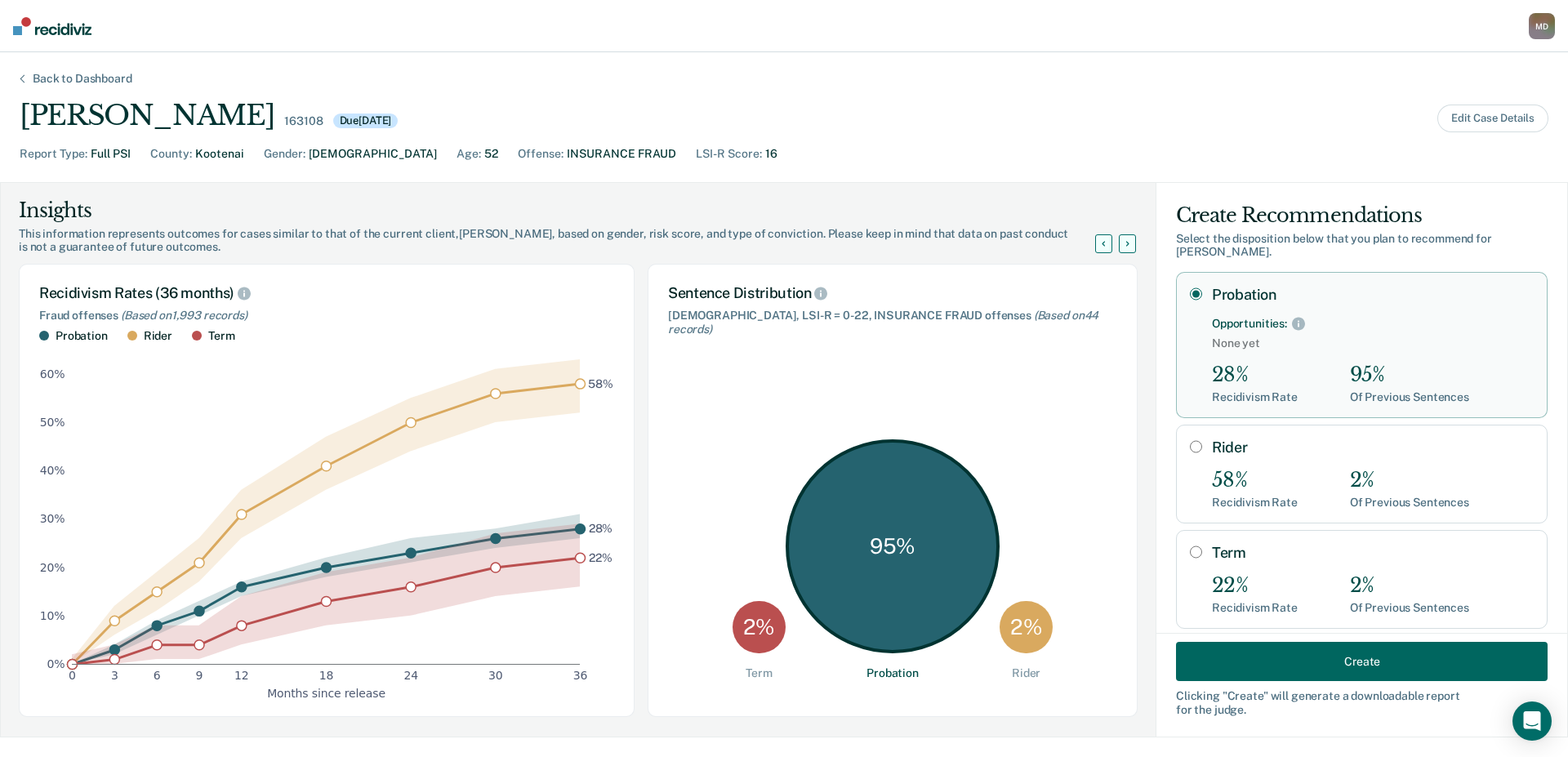
click at [1263, 659] on button "Create" at bounding box center [1362, 661] width 371 height 39
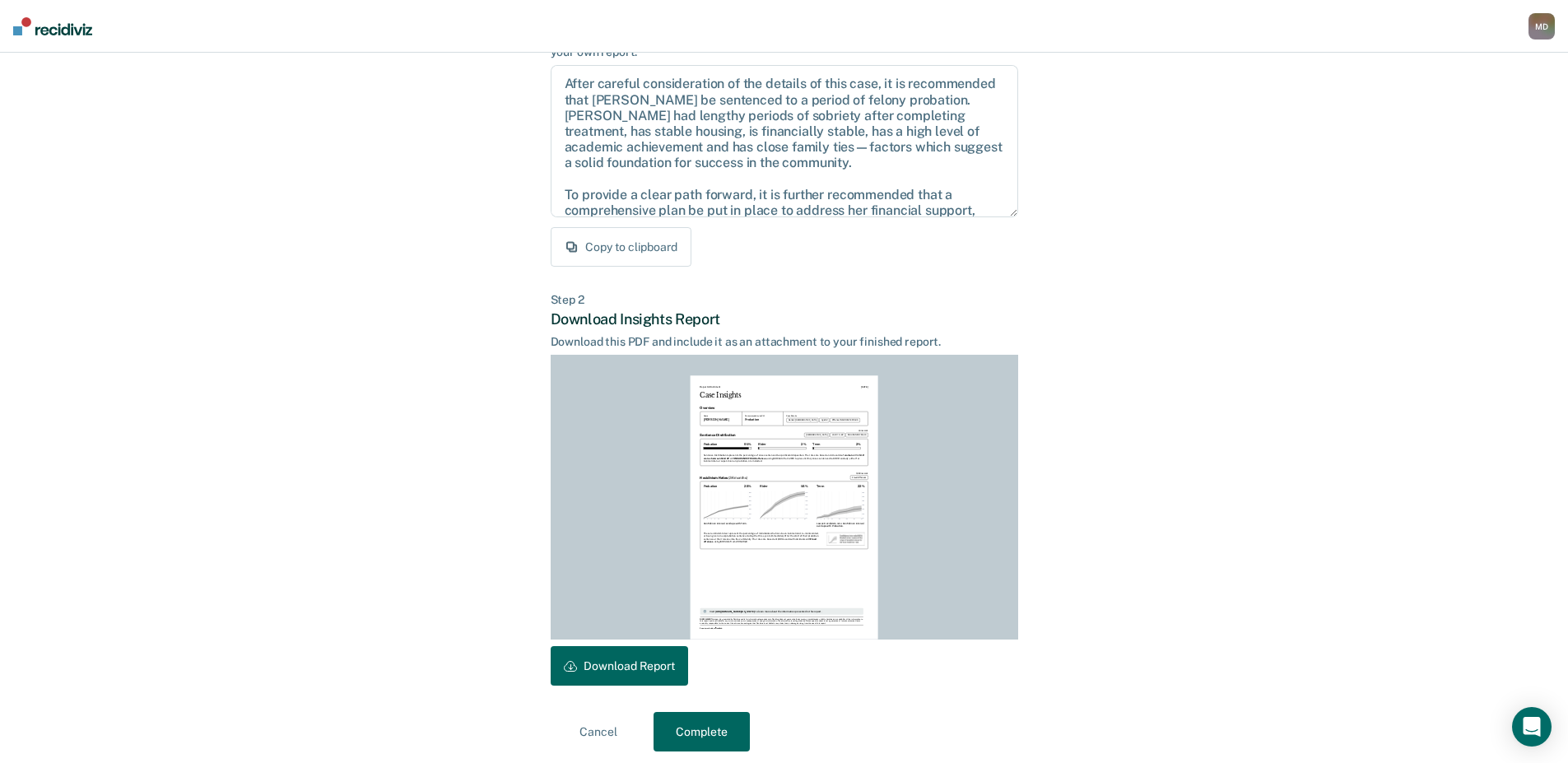
scroll to position [176, 0]
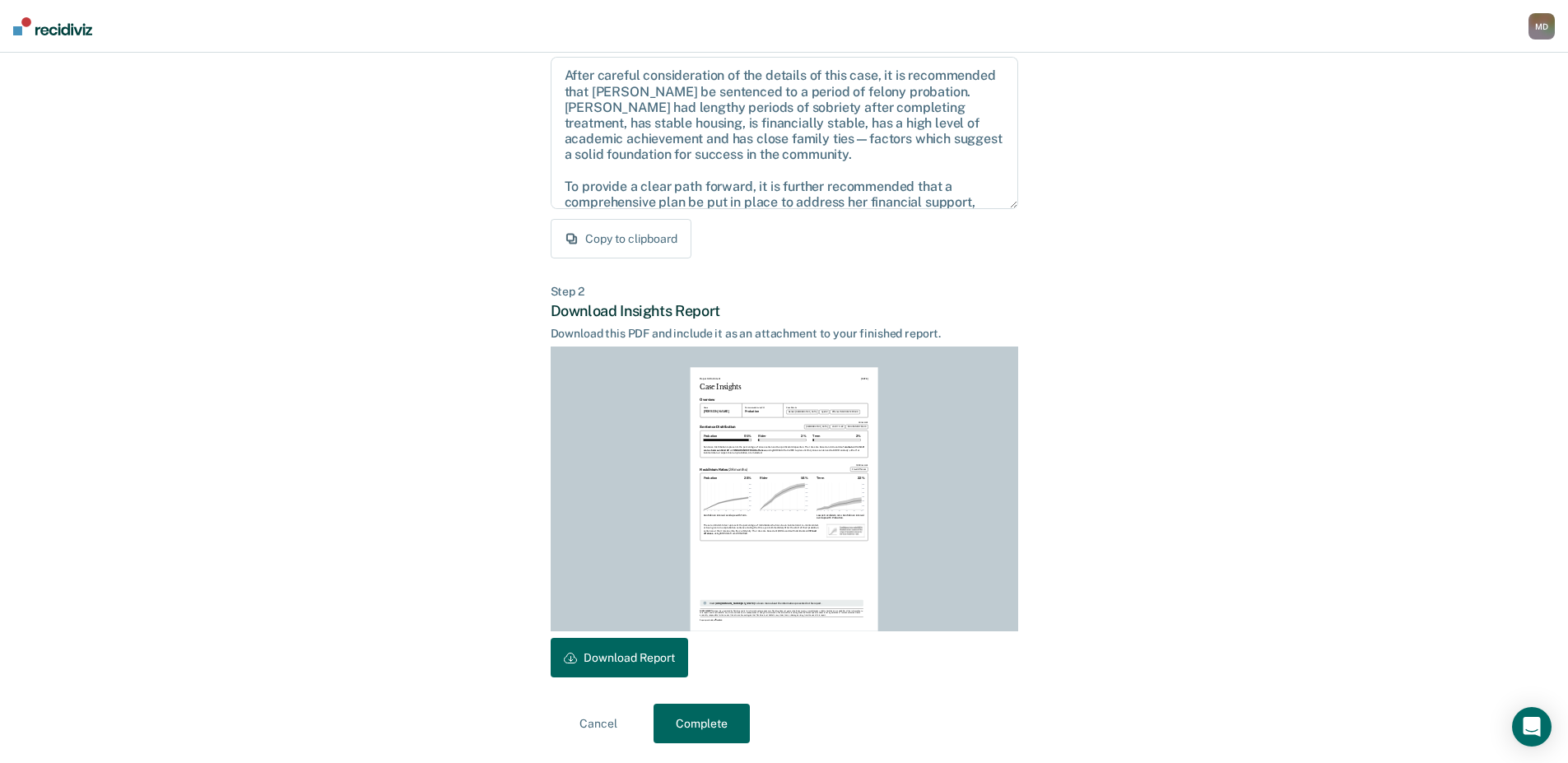
click at [617, 653] on button "Download Report" at bounding box center [619, 657] width 137 height 39
click at [715, 731] on button "Complete" at bounding box center [702, 723] width 96 height 39
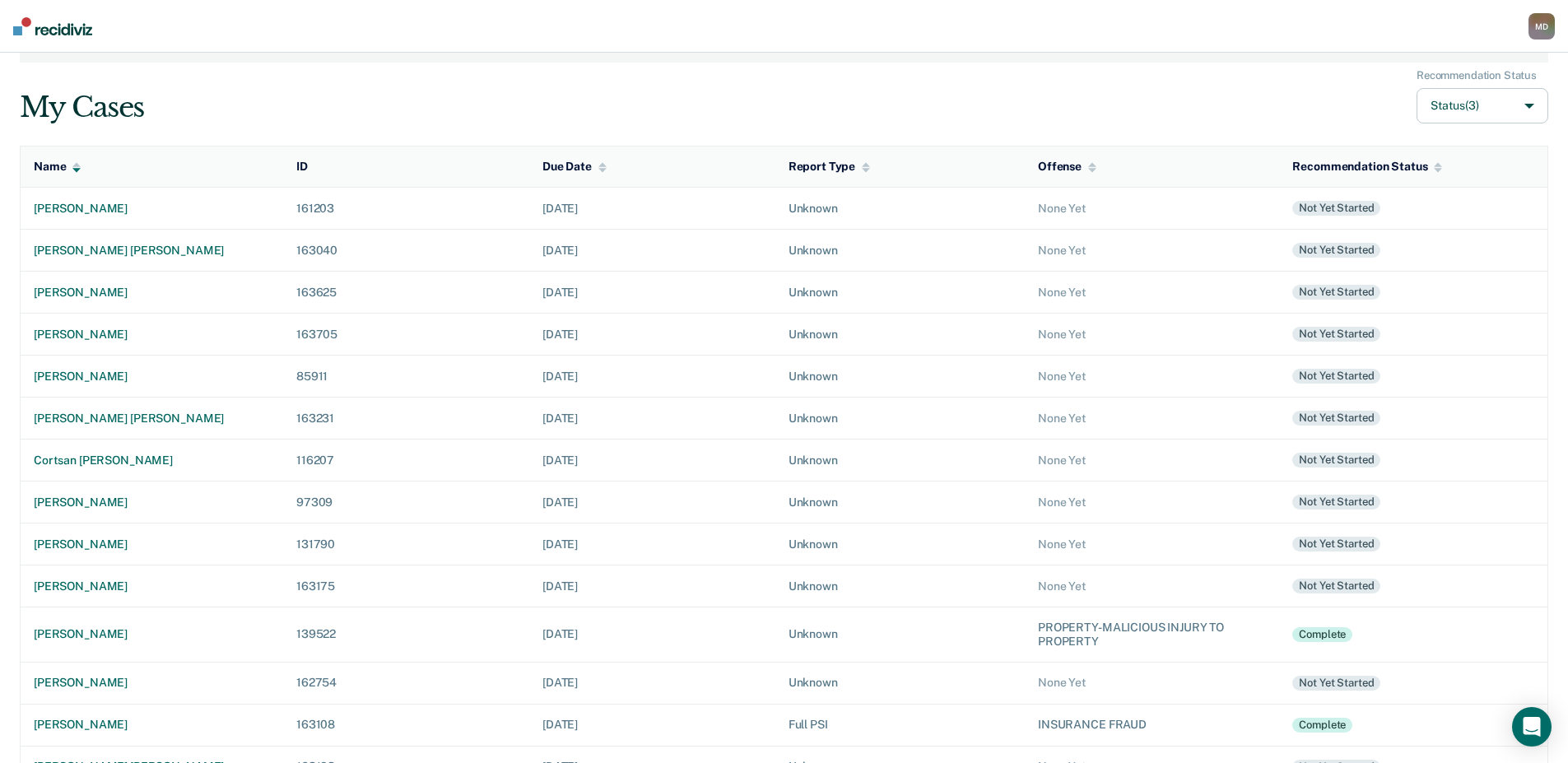
scroll to position [209, 0]
